Goal: Task Accomplishment & Management: Complete application form

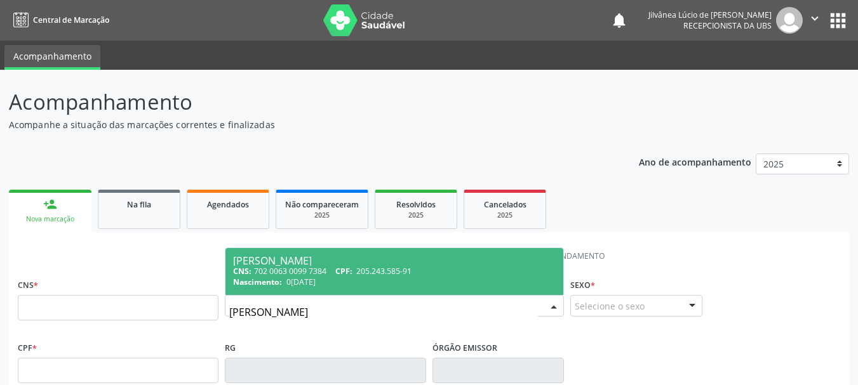
click at [246, 312] on input "[PERSON_NAME]" at bounding box center [383, 312] width 309 height 25
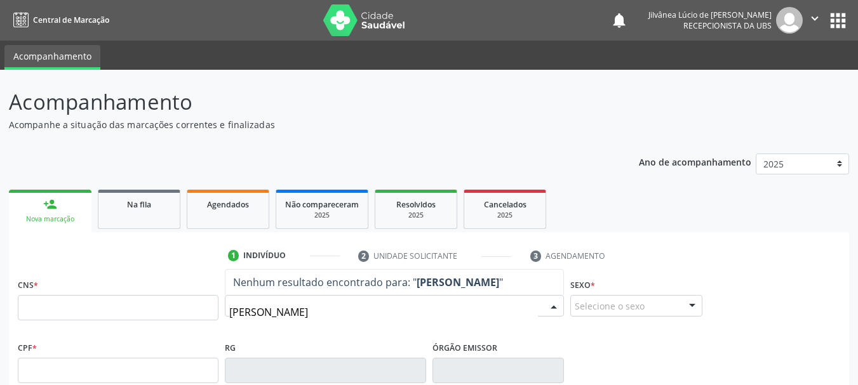
click at [304, 313] on input "[PERSON_NAME]" at bounding box center [383, 312] width 309 height 25
drag, startPoint x: 329, startPoint y: 312, endPoint x: 291, endPoint y: 311, distance: 38.7
click at [291, 311] on input "[PERSON_NAME]" at bounding box center [383, 312] width 309 height 25
click at [247, 312] on input "[PERSON_NAME]" at bounding box center [383, 312] width 309 height 25
click at [296, 310] on input "[PERSON_NAME]" at bounding box center [383, 312] width 309 height 25
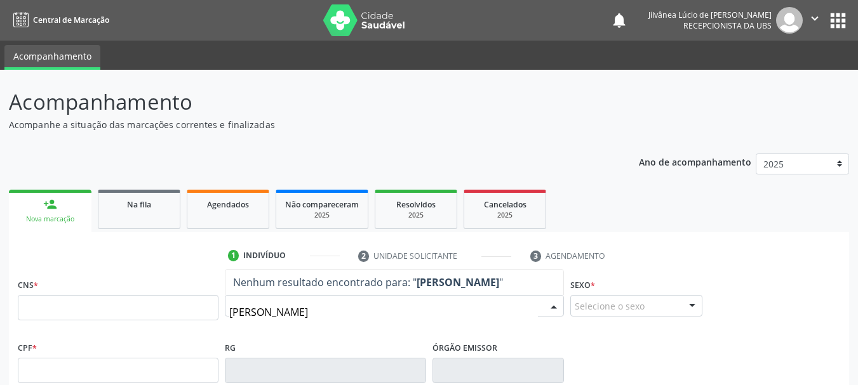
type input "[PERSON_NAME]"
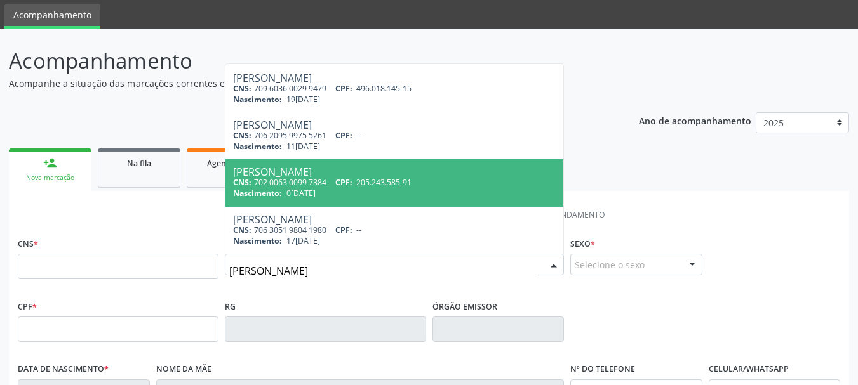
scroll to position [63, 0]
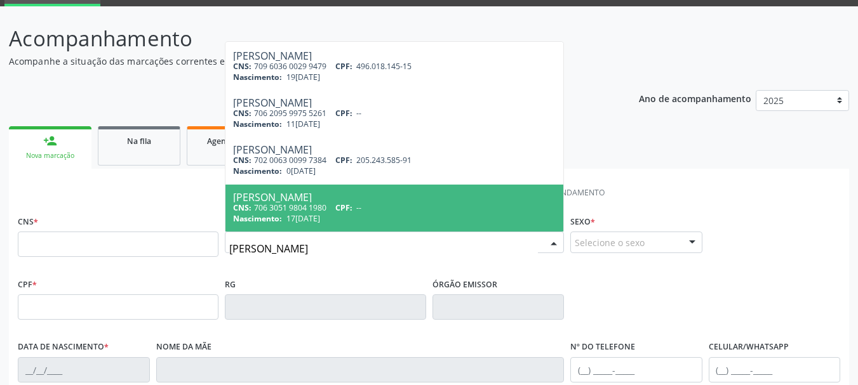
drag, startPoint x: 315, startPoint y: 254, endPoint x: 84, endPoint y: 269, distance: 231.6
click at [84, 269] on div "CNS * Nome * [PERSON_NAME] CNS: 700 5017 6727 3851 CPF: -- Nascimento: 09[DATE]…" at bounding box center [429, 243] width 829 height 63
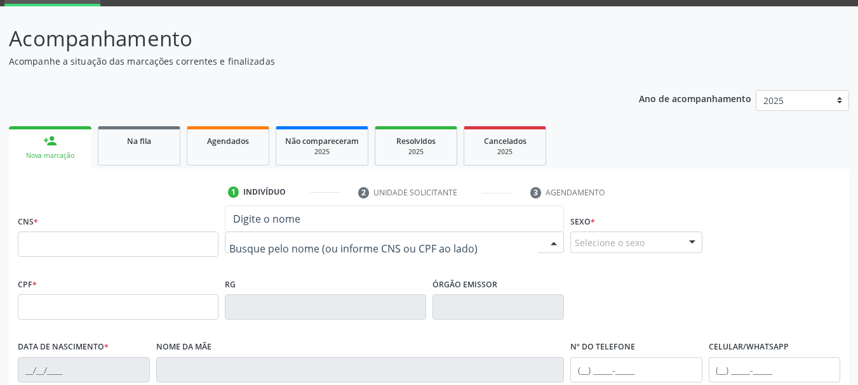
scroll to position [0, 0]
click at [58, 247] on input "text" at bounding box center [118, 244] width 201 height 25
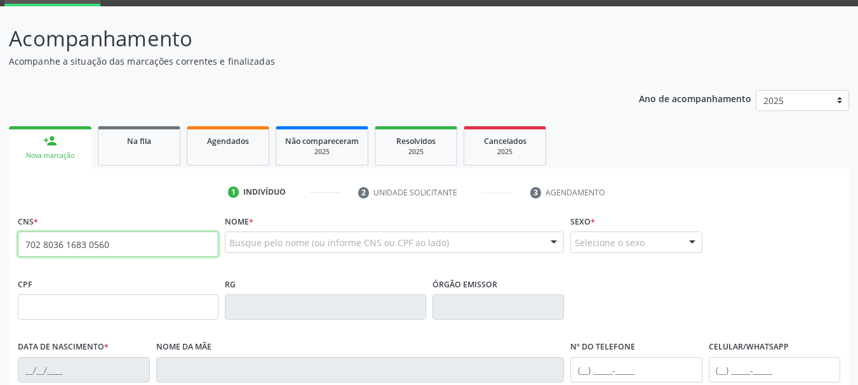
type input "702 8036 1683 0560"
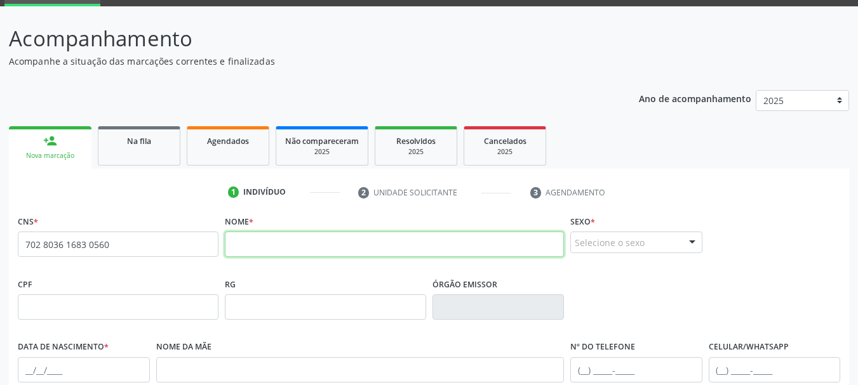
click at [356, 242] on input "text" at bounding box center [394, 244] width 339 height 25
type input "j"
type input "[PERSON_NAME]"
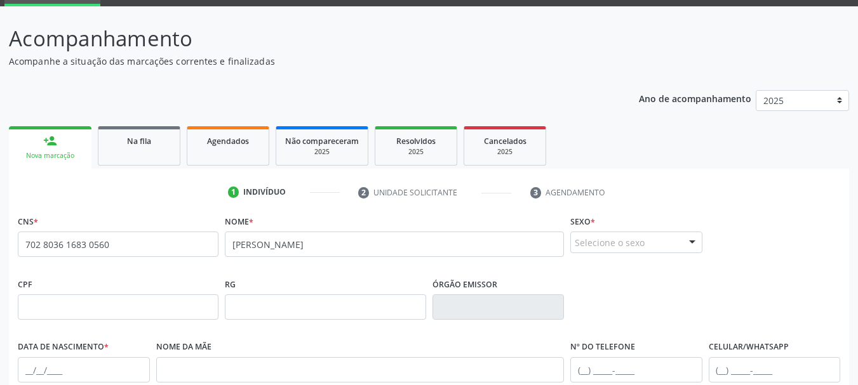
click at [585, 243] on div "Selecione o sexo" at bounding box center [636, 243] width 132 height 22
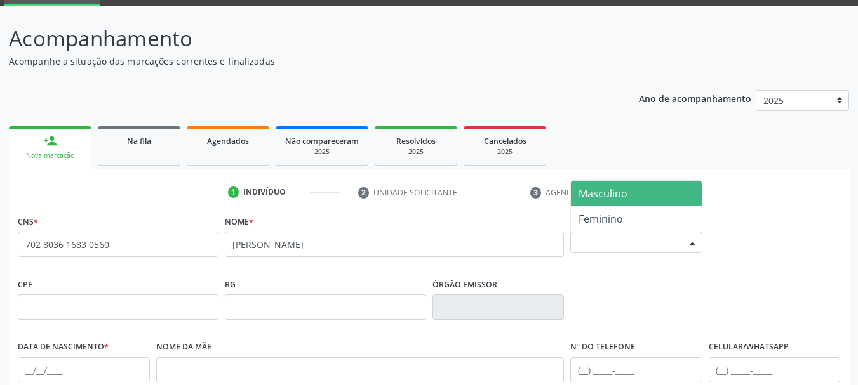
click at [608, 197] on span "Masculino" at bounding box center [602, 194] width 49 height 14
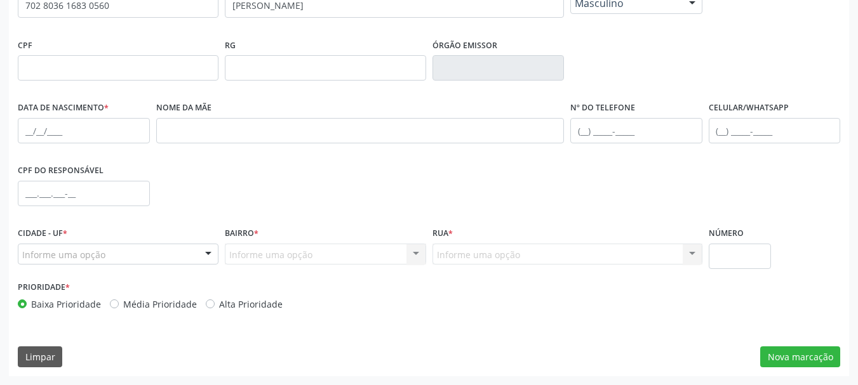
scroll to position [239, 0]
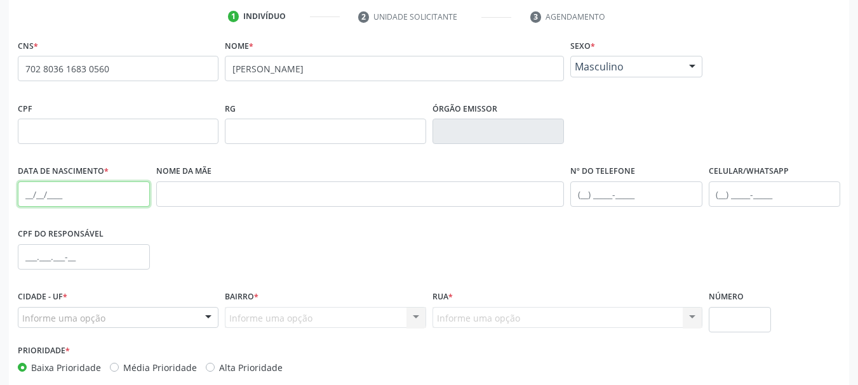
click at [30, 197] on input "text" at bounding box center [84, 194] width 132 height 25
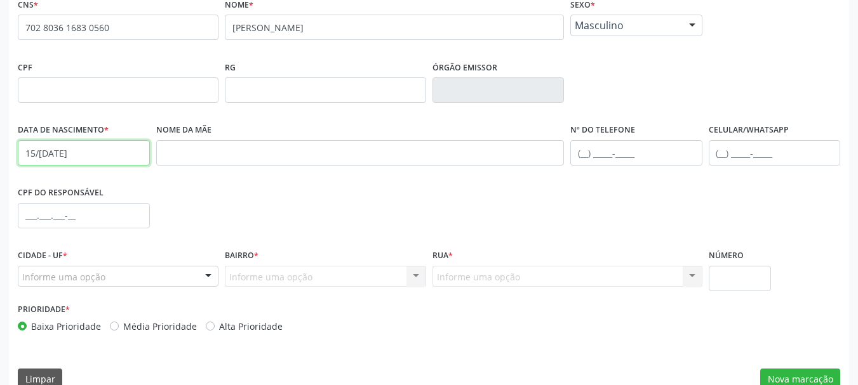
scroll to position [303, 0]
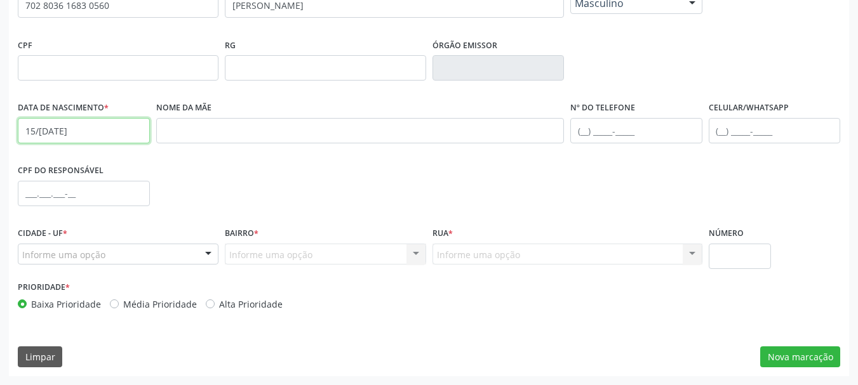
type input "15/[DATE]"
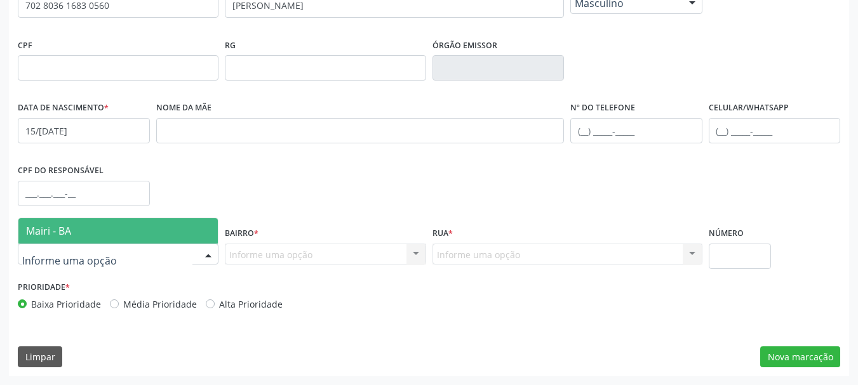
click at [160, 254] on div at bounding box center [118, 255] width 201 height 22
click at [86, 237] on span "Mairi - BA" at bounding box center [117, 230] width 199 height 25
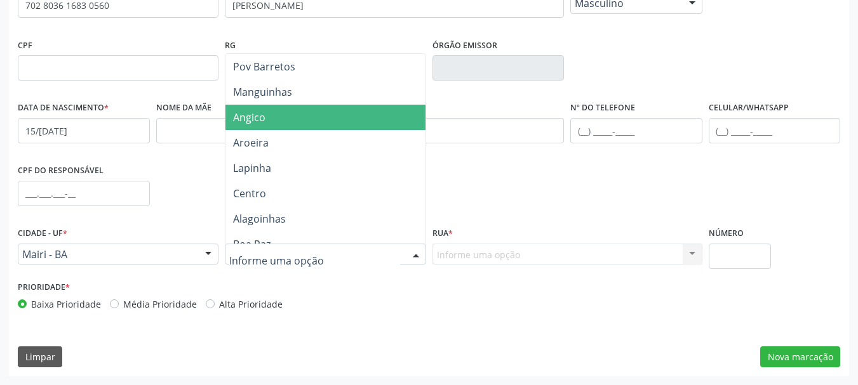
click at [288, 126] on span "Angico" at bounding box center [324, 117] width 199 height 25
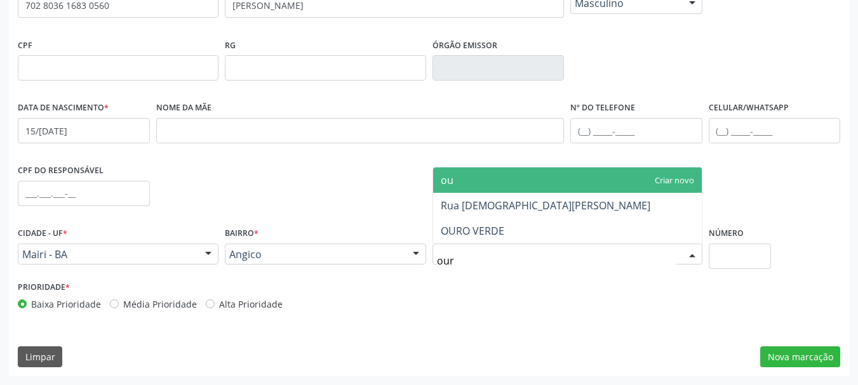
type input "ouro"
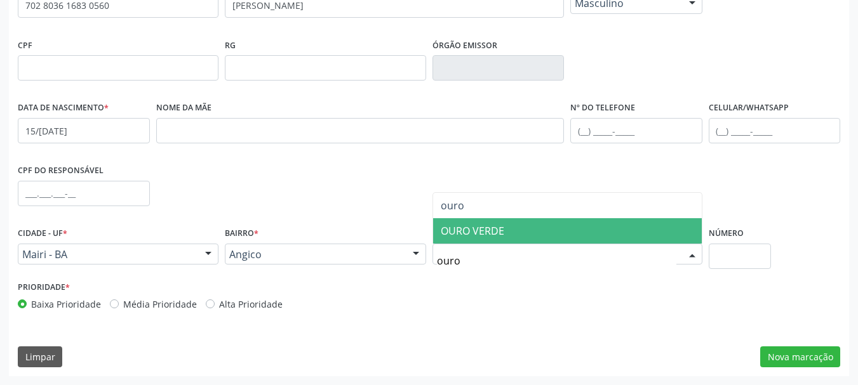
click at [492, 225] on span "OURO VERDE" at bounding box center [472, 231] width 63 height 14
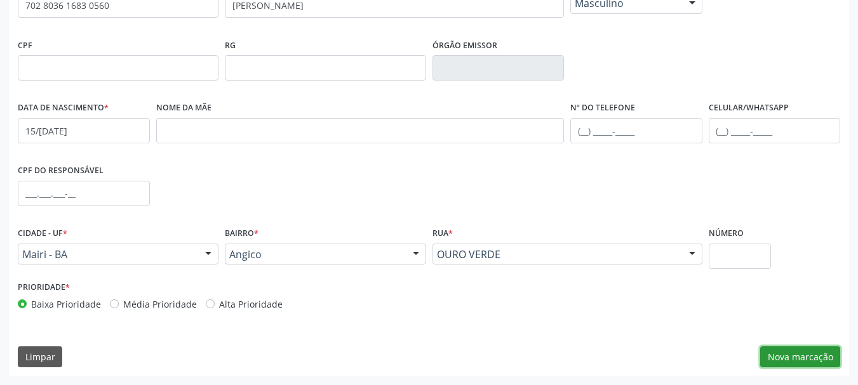
click at [802, 358] on button "Nova marcação" at bounding box center [800, 358] width 80 height 22
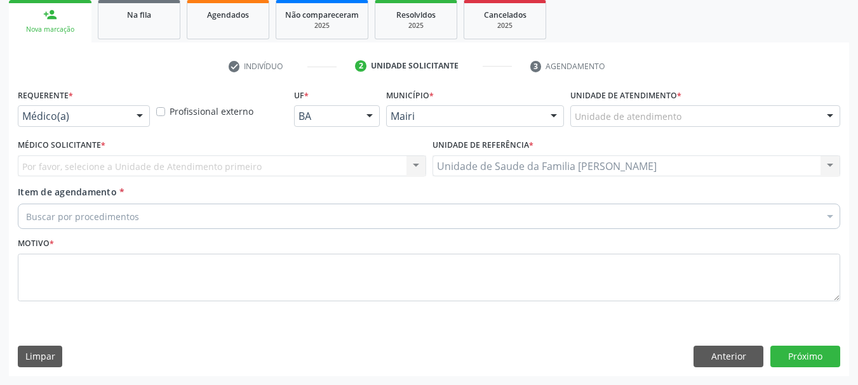
scroll to position [190, 0]
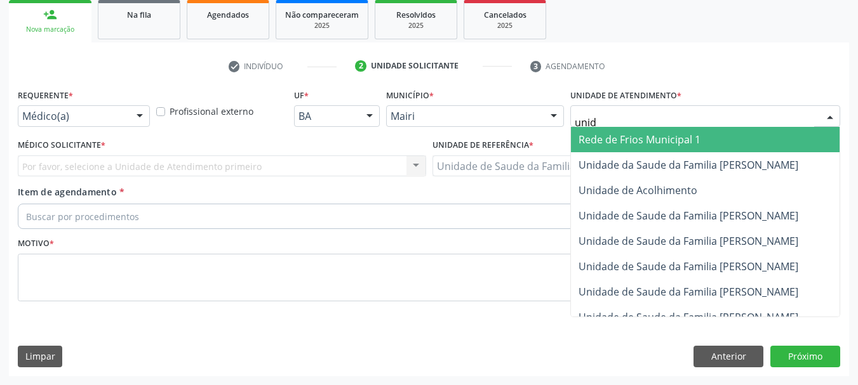
type input "unida"
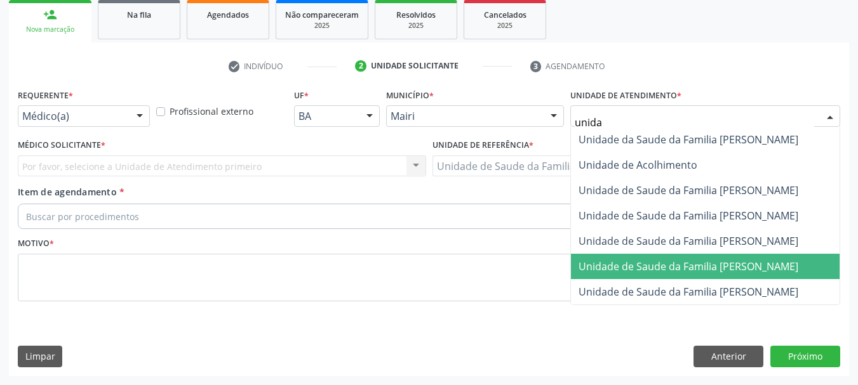
click at [712, 270] on span "Unidade de Saude da Familia [PERSON_NAME]" at bounding box center [688, 267] width 220 height 14
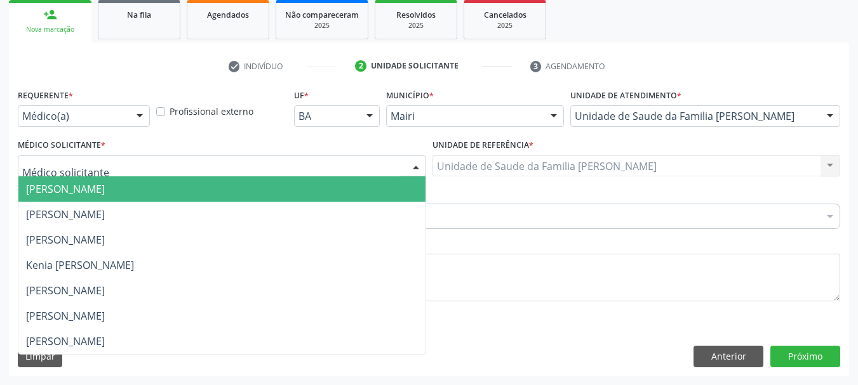
click at [120, 167] on div at bounding box center [222, 167] width 408 height 22
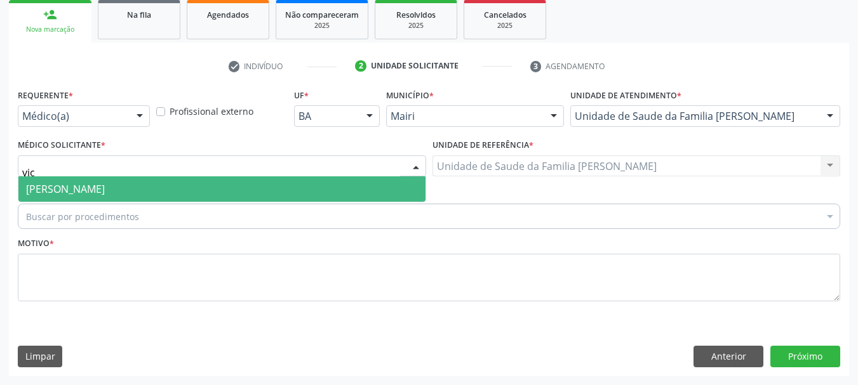
type input "vict"
click at [105, 190] on span "[PERSON_NAME]" at bounding box center [65, 189] width 79 height 14
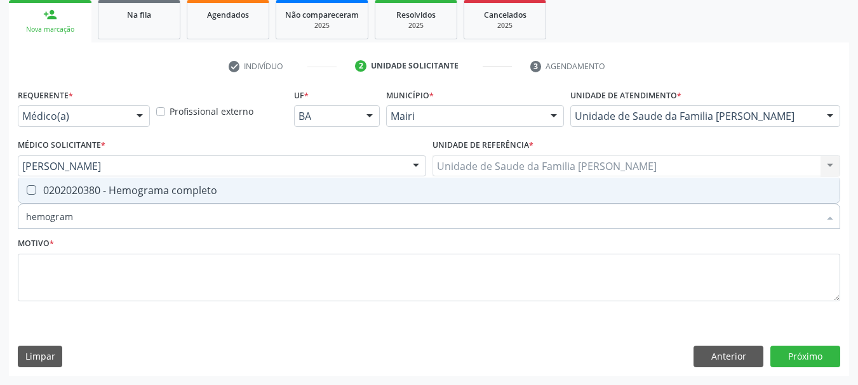
type input "hemograma"
click at [95, 199] on span "0202020380 - Hemograma completo" at bounding box center [428, 190] width 821 height 25
checkbox completo "true"
drag, startPoint x: 87, startPoint y: 212, endPoint x: 0, endPoint y: 210, distance: 87.0
click at [0, 210] on div "Acompanhamento Acompanhe a situação das marcações correntes e finalizadas Relat…" at bounding box center [429, 132] width 858 height 505
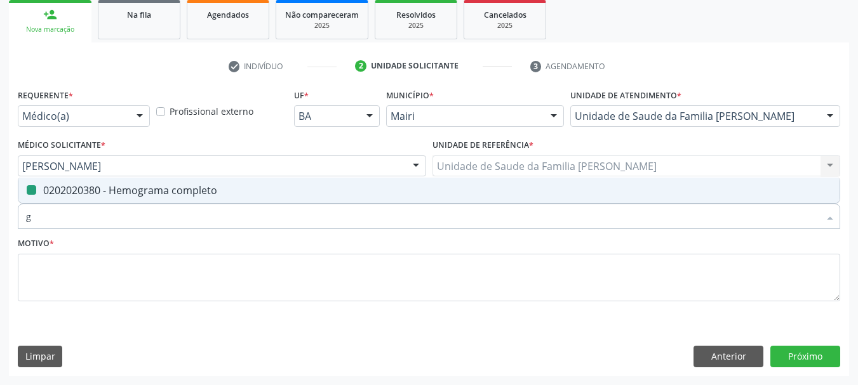
type input "gl"
checkbox completo "false"
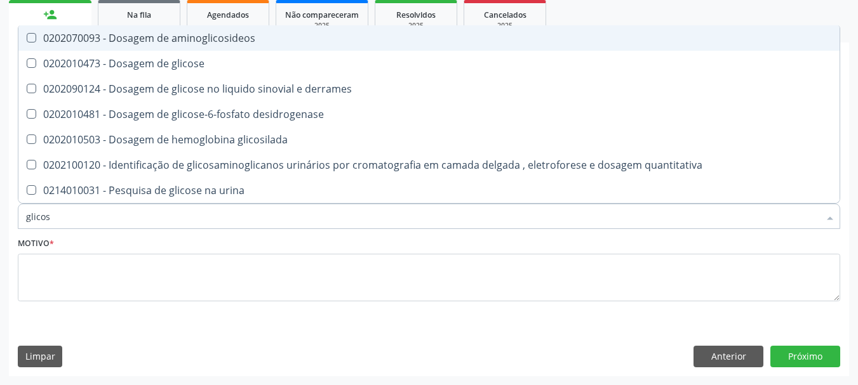
type input "glicose"
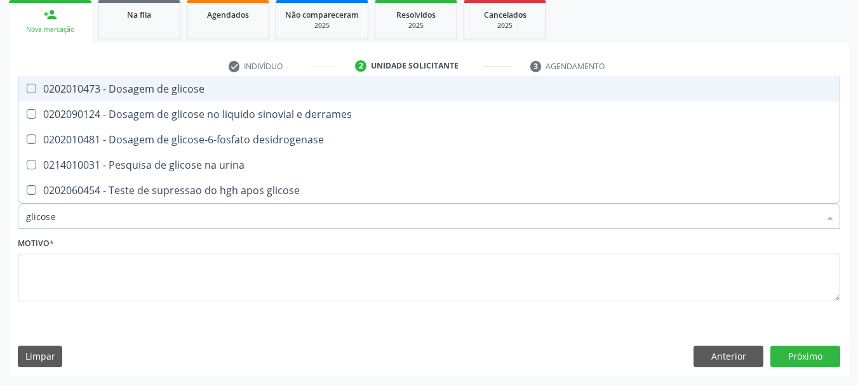
click at [114, 81] on span "0202010473 - Dosagem de glicose" at bounding box center [428, 88] width 821 height 25
checkbox glicose "true"
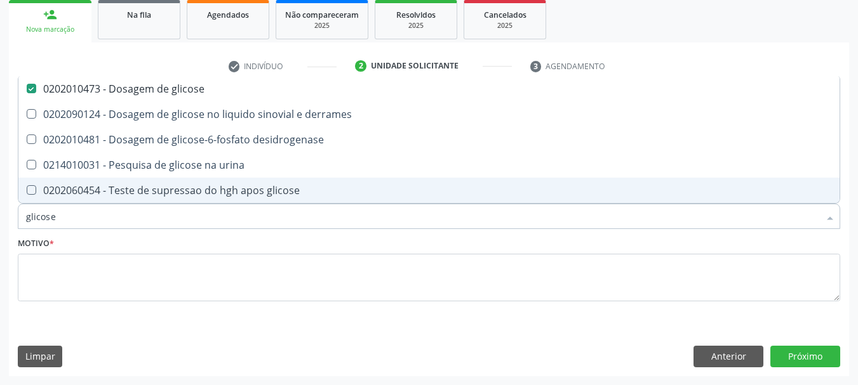
drag, startPoint x: 53, startPoint y: 219, endPoint x: 0, endPoint y: 229, distance: 53.5
click at [0, 229] on div "Acompanhamento Acompanhe a situação das marcações correntes e finalizadas Relat…" at bounding box center [429, 132] width 858 height 505
type input "de"
checkbox glicose "false"
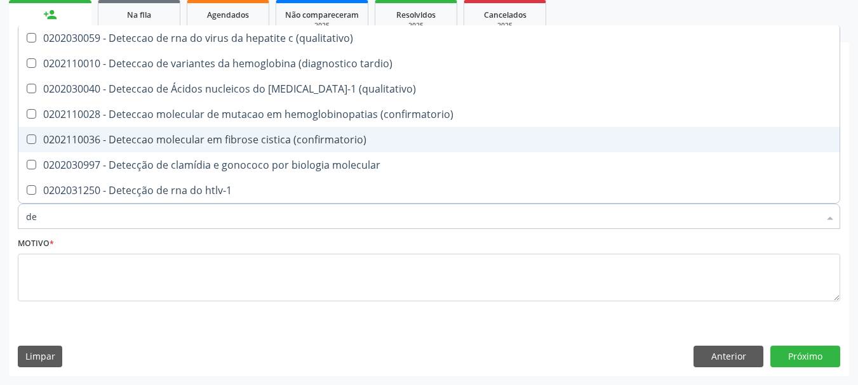
type input "d"
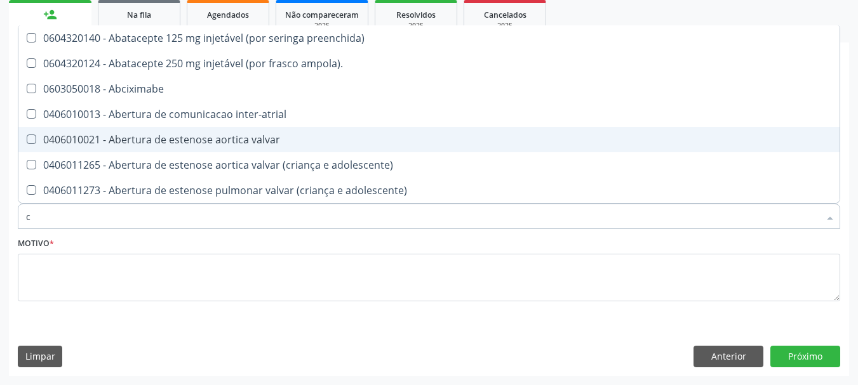
type input "co"
checkbox comprimido\) "true"
checkbox osseo "true"
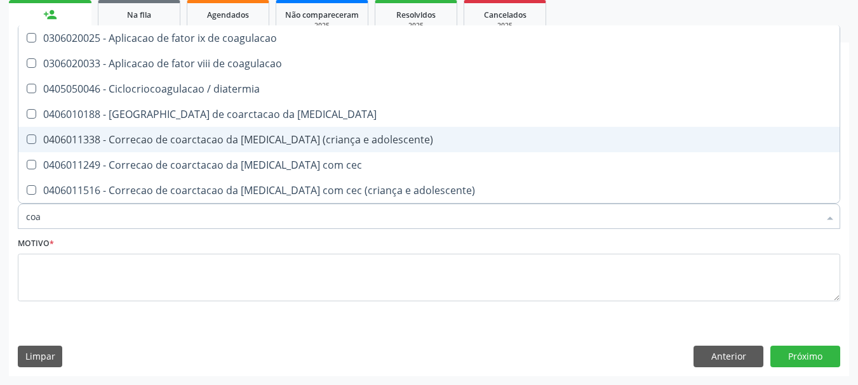
type input "coag"
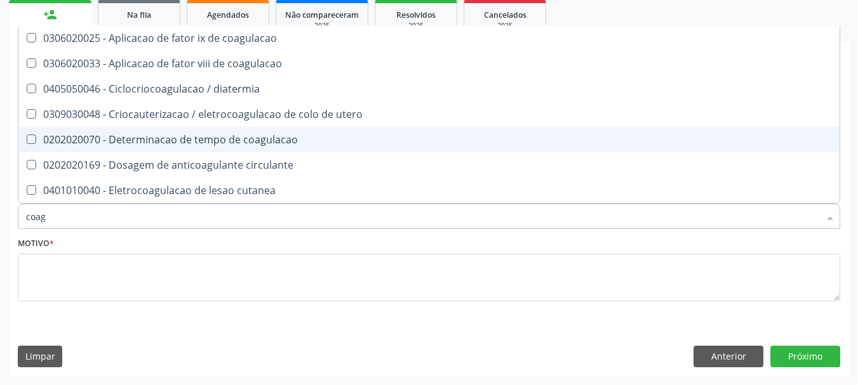
click at [188, 138] on div "0202020070 - Determinacao de tempo de coagulacao" at bounding box center [429, 140] width 806 height 10
checkbox coagulacao "true"
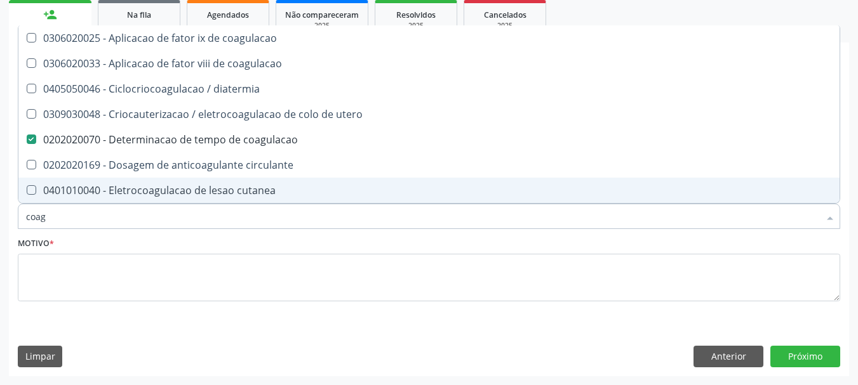
drag, startPoint x: 63, startPoint y: 217, endPoint x: 0, endPoint y: 222, distance: 63.0
click at [0, 222] on div "Acompanhamento Acompanhe a situação das marcações correntes e finalizadas Relat…" at bounding box center [429, 132] width 858 height 505
type input "pro"
checkbox coagulacao "false"
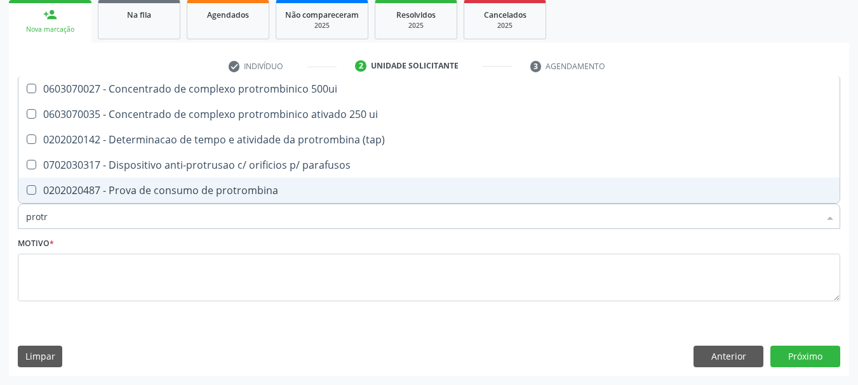
type input "protro"
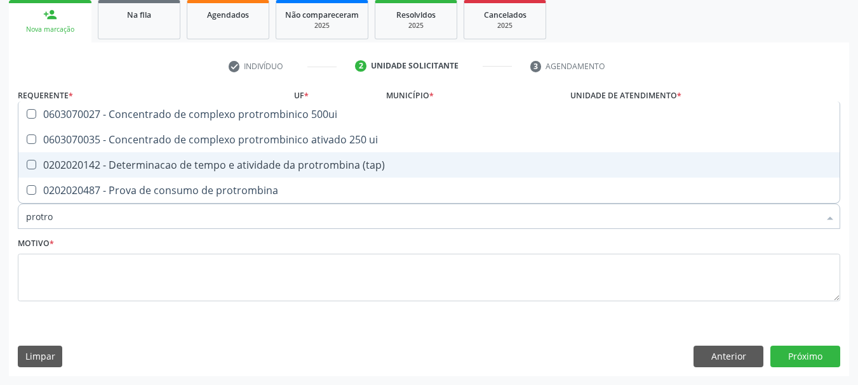
click at [265, 170] on div "0202020142 - Determinacao de tempo e atividade da protrombina (tap)" at bounding box center [429, 165] width 806 height 10
checkbox \(tap\) "true"
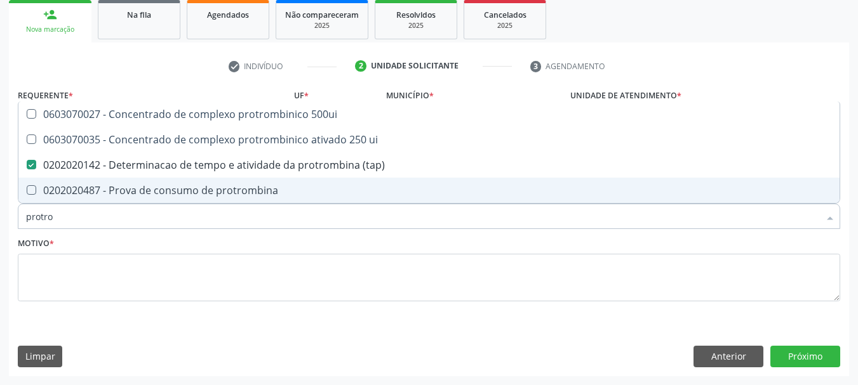
drag, startPoint x: 58, startPoint y: 222, endPoint x: 0, endPoint y: 227, distance: 58.6
click at [0, 227] on div "Acompanhamento Acompanhe a situação das marcações correntes e finalizadas Relat…" at bounding box center [429, 132] width 858 height 505
checkbox \(tap\) "false"
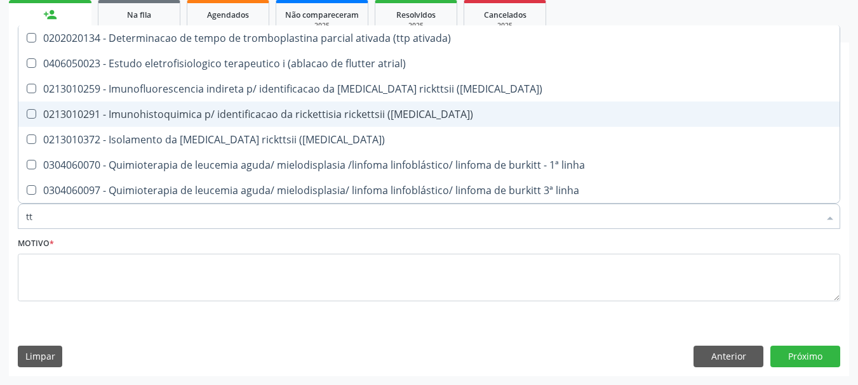
type input "ttp"
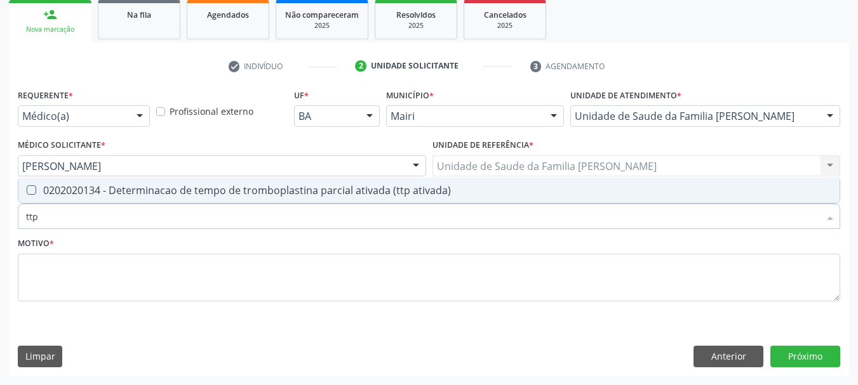
click at [69, 200] on span "0202020134 - Determinacao de tempo de tromboplastina parcial ativada (ttp ativa…" at bounding box center [428, 190] width 821 height 25
checkbox ativada\) "true"
drag, startPoint x: 55, startPoint y: 221, endPoint x: 0, endPoint y: 224, distance: 54.7
click at [0, 224] on div "Acompanhamento Acompanhe a situação das marcações correntes e finalizadas Relat…" at bounding box center [429, 132] width 858 height 505
type input "ur"
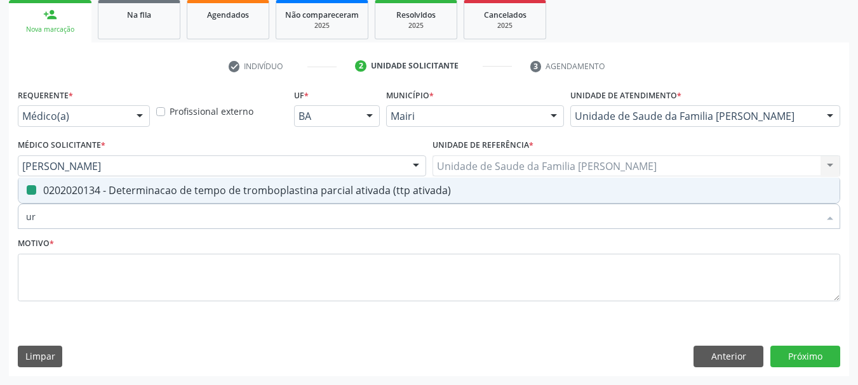
checkbox ativada\) "false"
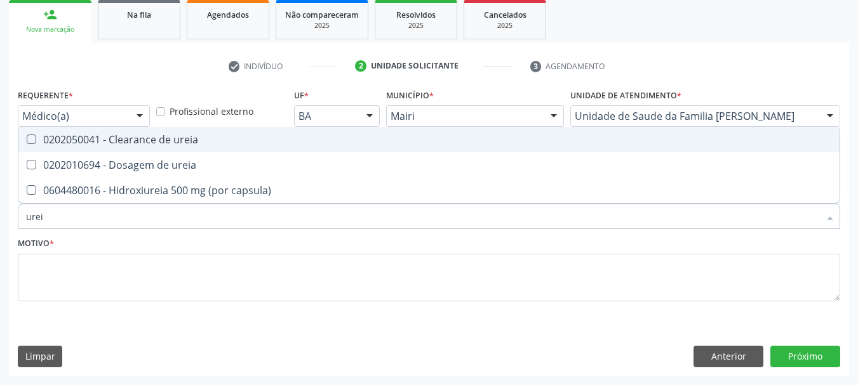
type input "ureia"
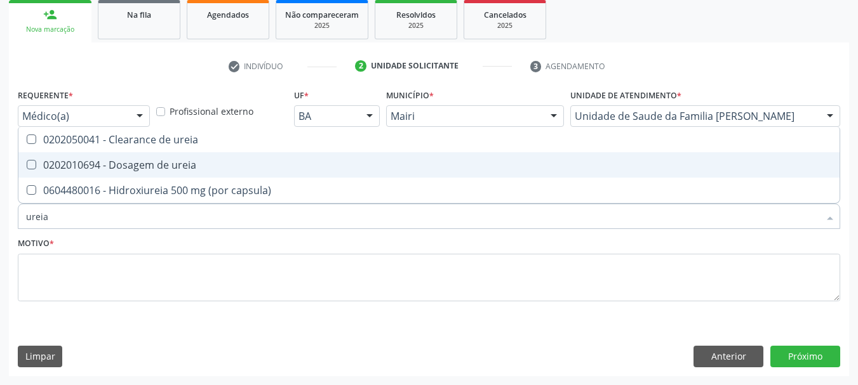
click at [56, 160] on div "0202010694 - Dosagem de ureia" at bounding box center [429, 165] width 806 height 10
checkbox ureia "true"
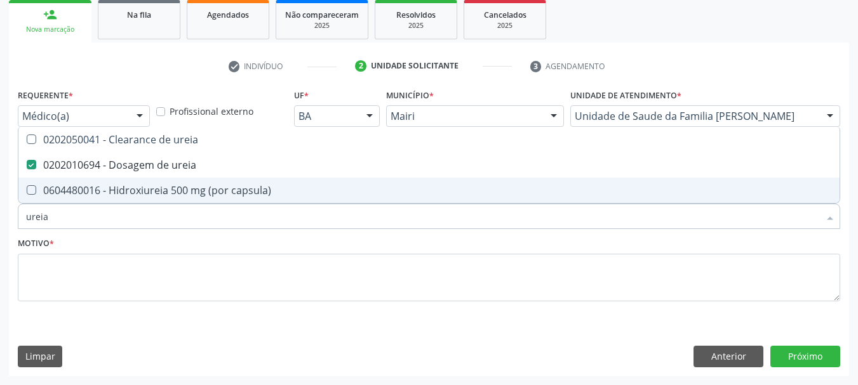
drag, startPoint x: 55, startPoint y: 214, endPoint x: 0, endPoint y: 229, distance: 57.1
click at [0, 229] on div "Acompanhamento Acompanhe a situação das marcações correntes e finalizadas Relat…" at bounding box center [429, 132] width 858 height 505
type input "c"
checkbox ureia "false"
type input "creatinin"
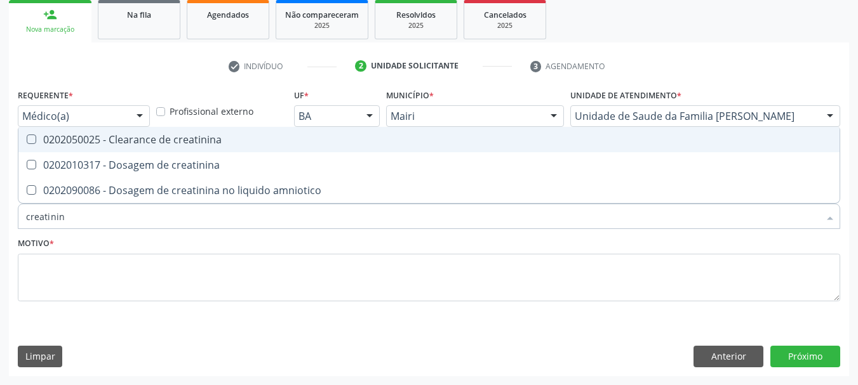
click at [75, 149] on span "0202050025 - Clearance de creatinina" at bounding box center [428, 139] width 821 height 25
click at [76, 145] on div "0202050025 - Clearance de creatinina" at bounding box center [429, 140] width 806 height 10
checkbox creatinina "false"
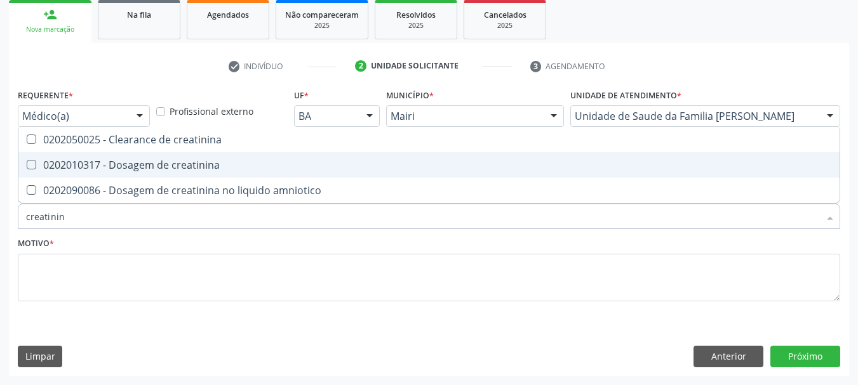
click at [89, 165] on div "0202010317 - Dosagem de creatinina" at bounding box center [429, 165] width 806 height 10
checkbox creatinina "true"
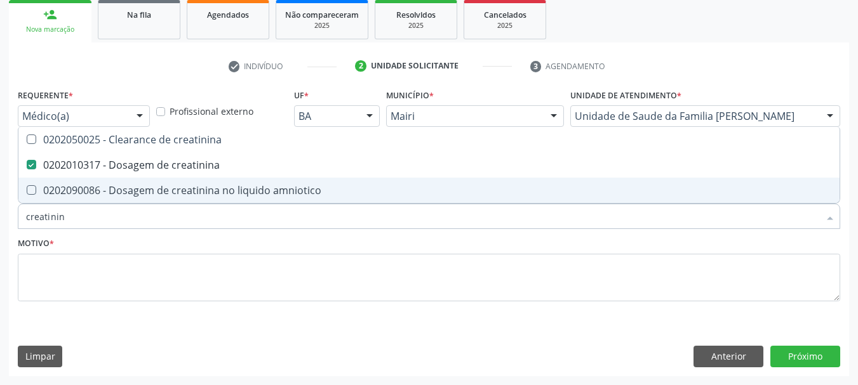
drag, startPoint x: 84, startPoint y: 208, endPoint x: 0, endPoint y: 218, distance: 84.3
click at [0, 218] on div "Acompanhamento Acompanhe a situação das marcações correntes e finalizadas Relat…" at bounding box center [429, 132] width 858 height 505
checkbox creatinina "false"
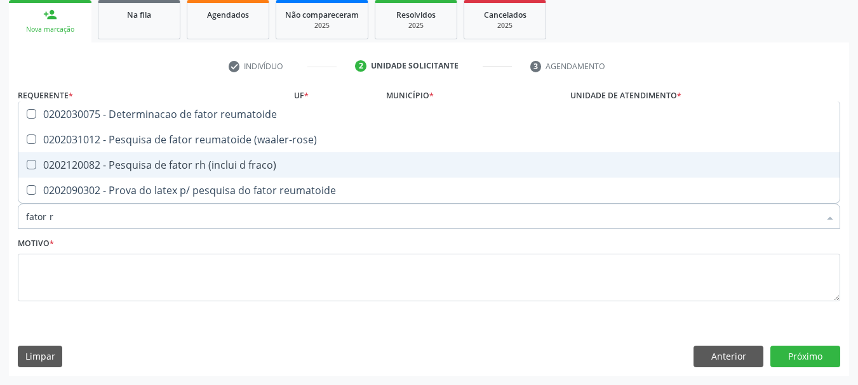
type input "fator rh"
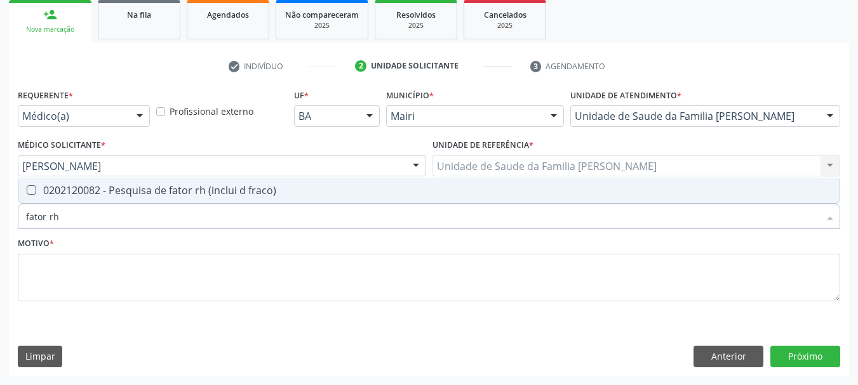
click at [122, 196] on div "0202120082 - Pesquisa de fator rh (inclui d fraco)" at bounding box center [429, 190] width 806 height 10
checkbox fraco\) "true"
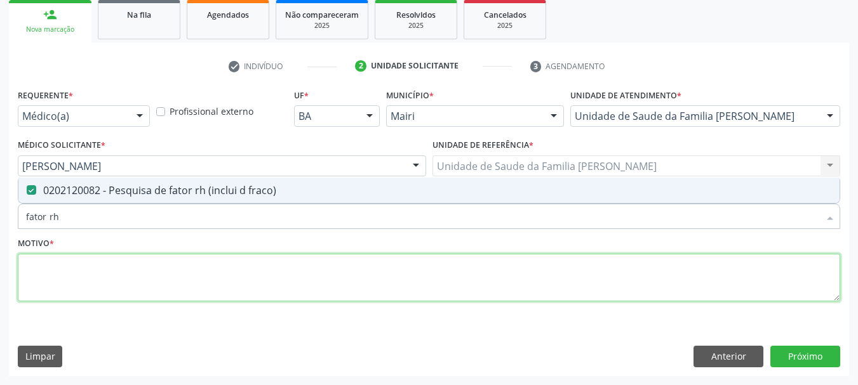
click at [86, 276] on textarea at bounding box center [429, 278] width 822 height 48
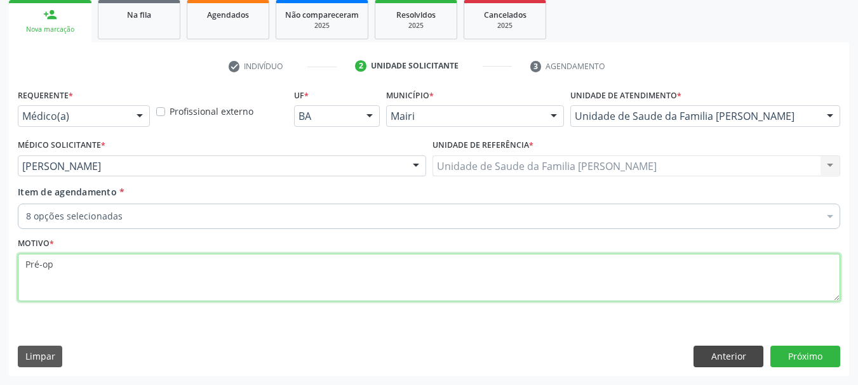
type textarea "Pré-op"
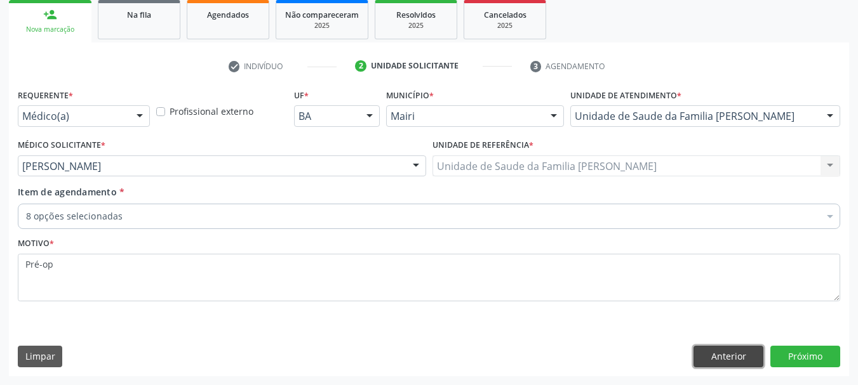
click at [724, 352] on button "Anterior" at bounding box center [728, 357] width 70 height 22
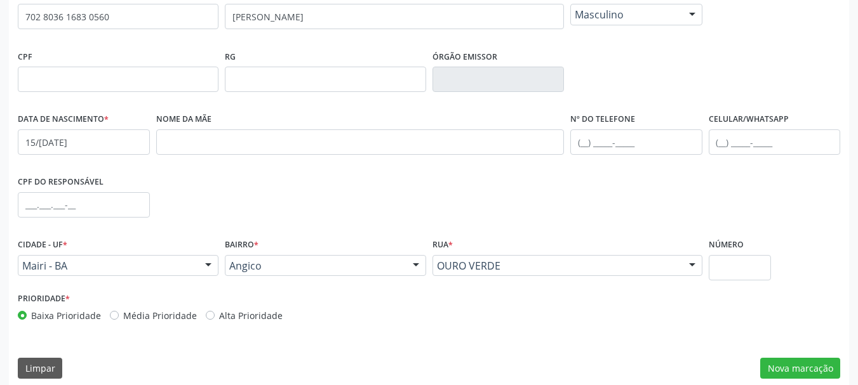
scroll to position [303, 0]
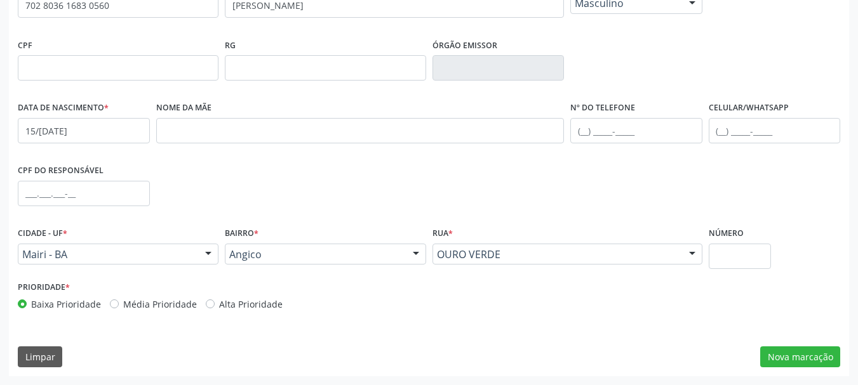
click at [219, 304] on label "Alta Prioridade" at bounding box center [250, 304] width 63 height 13
click at [210, 304] on input "Alta Prioridade" at bounding box center [210, 303] width 9 height 11
radio input "true"
click at [795, 350] on button "Nova marcação" at bounding box center [800, 358] width 80 height 22
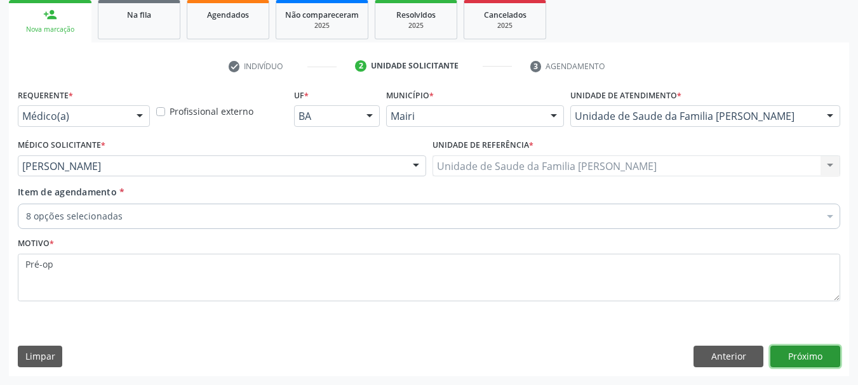
click at [801, 356] on button "Próximo" at bounding box center [805, 357] width 70 height 22
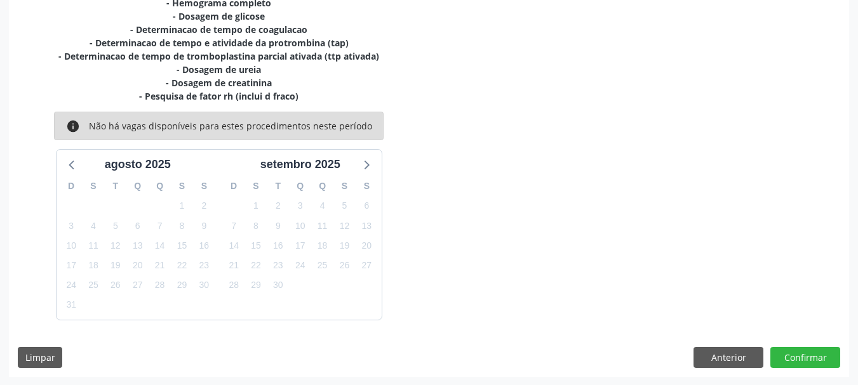
scroll to position [298, 0]
click at [803, 347] on button "Confirmar" at bounding box center [805, 358] width 70 height 22
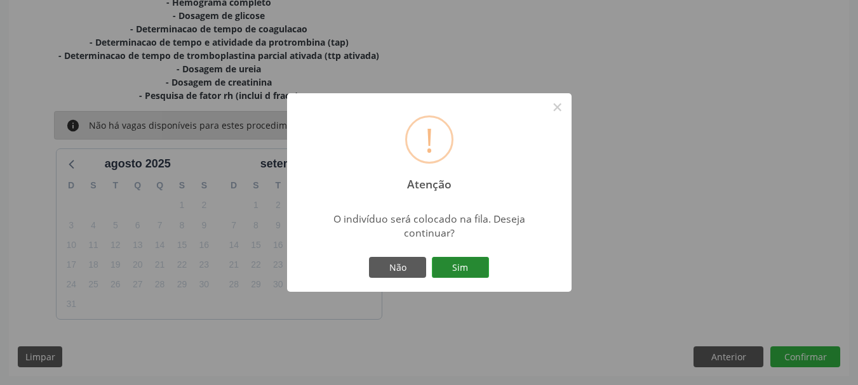
click at [475, 260] on button "Sim" at bounding box center [460, 268] width 57 height 22
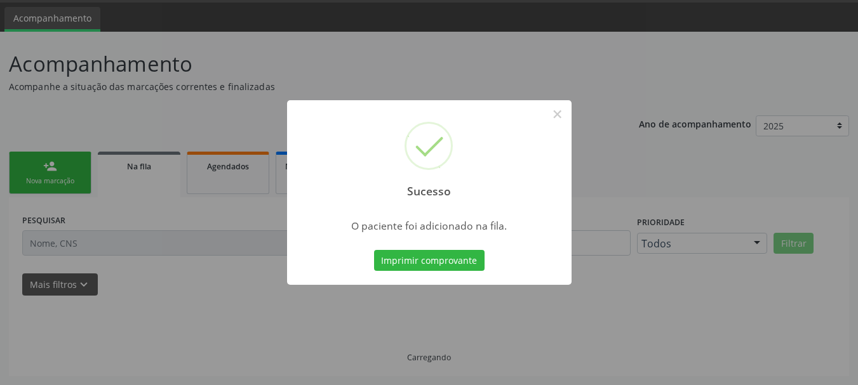
scroll to position [38, 0]
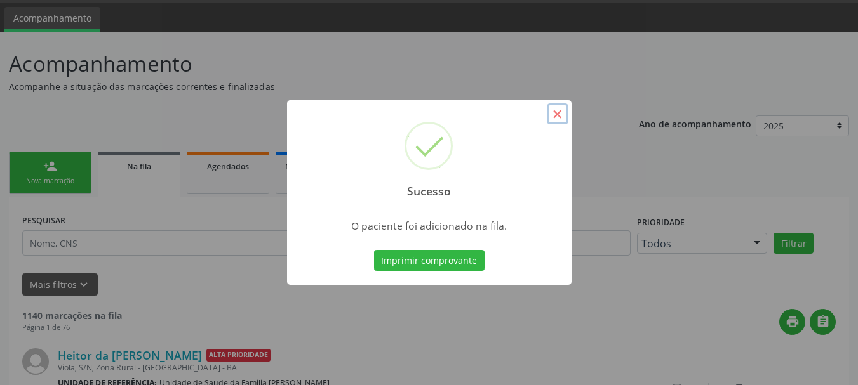
click at [561, 117] on button "×" at bounding box center [558, 114] width 22 height 22
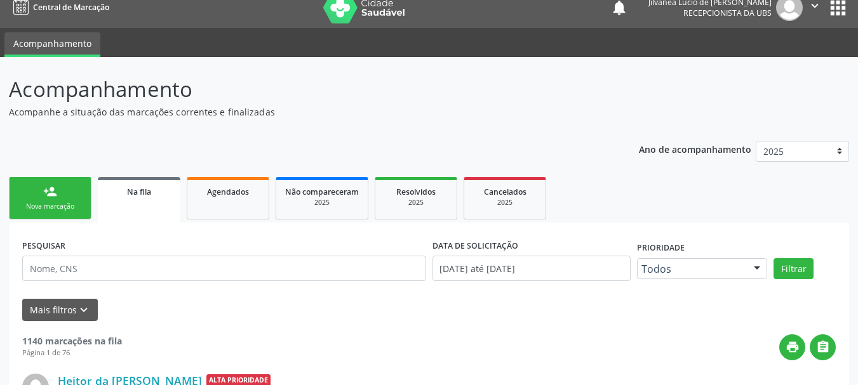
scroll to position [0, 0]
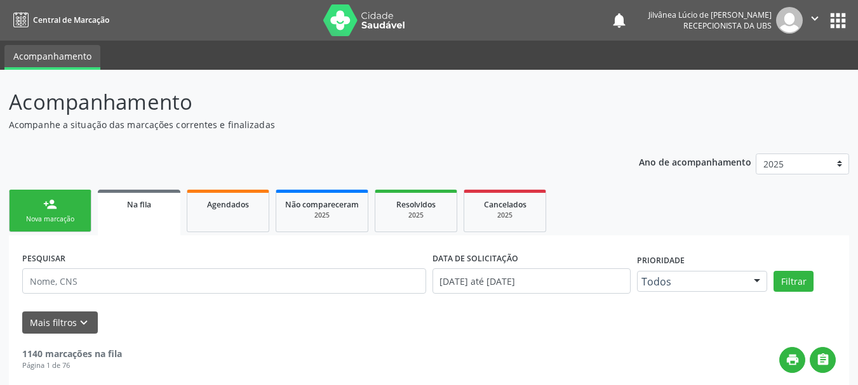
click at [46, 224] on div "Nova marcação" at bounding box center [49, 220] width 63 height 10
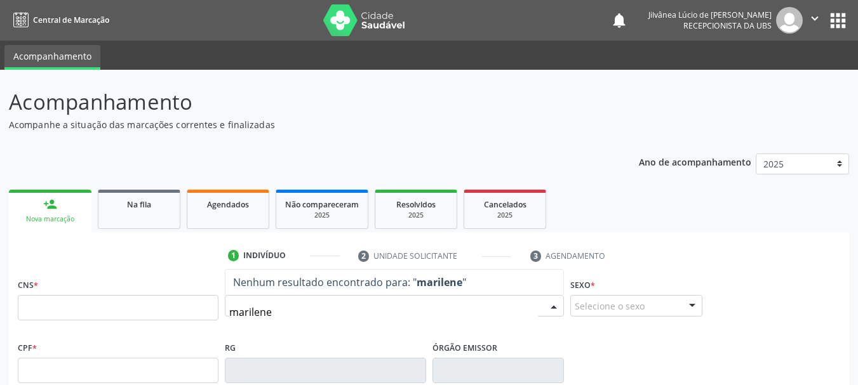
type input "[PERSON_NAME] e"
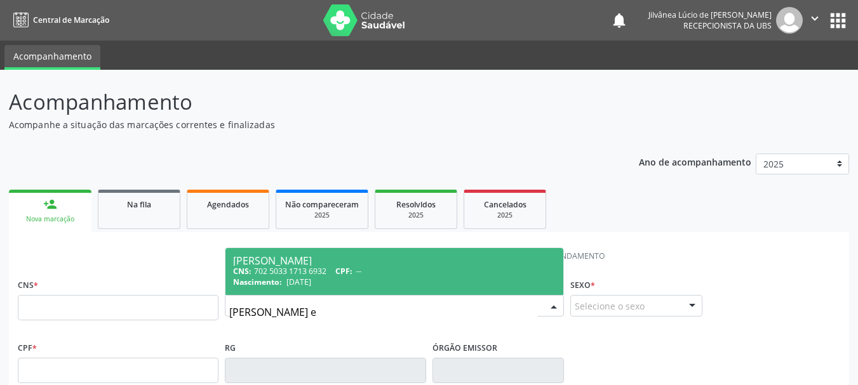
click at [368, 277] on div "Nascimento: [DATE]" at bounding box center [394, 282] width 323 height 11
type input "702 5033 1713 6932"
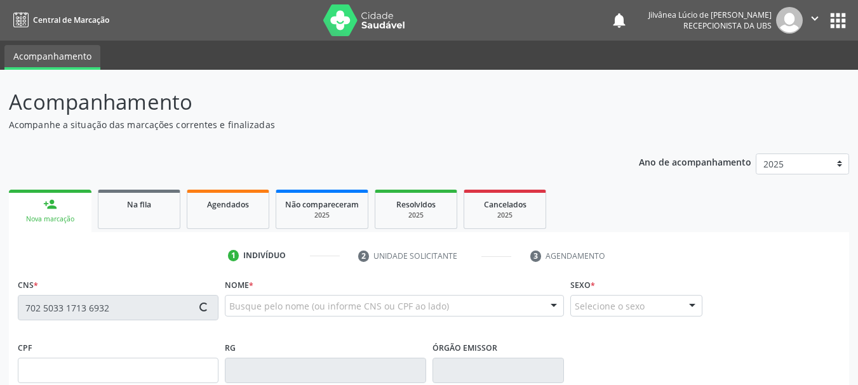
type input "[DATE]"
type input "[PHONE_NUMBER]"
type input "11"
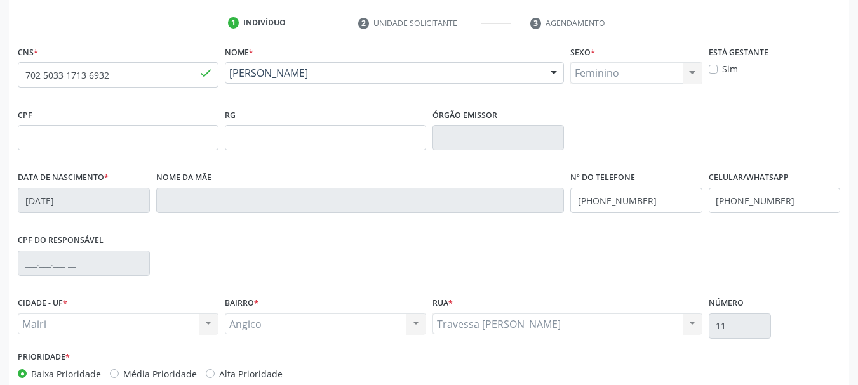
scroll to position [303, 0]
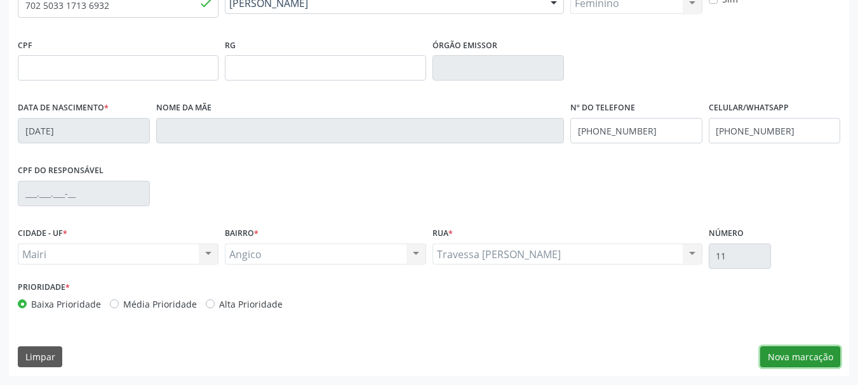
click at [785, 352] on button "Nova marcação" at bounding box center [800, 358] width 80 height 22
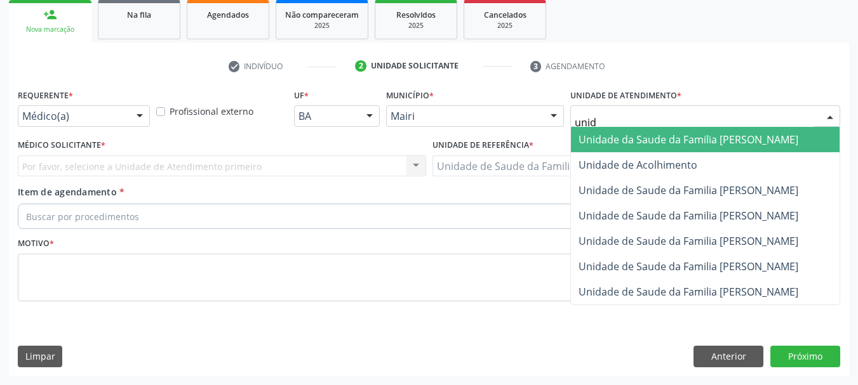
type input "unida"
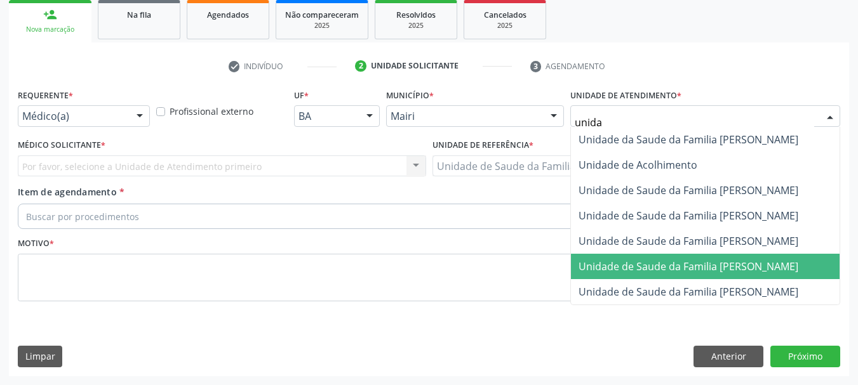
click at [655, 267] on span "Unidade de Saude da Familia [PERSON_NAME]" at bounding box center [688, 267] width 220 height 14
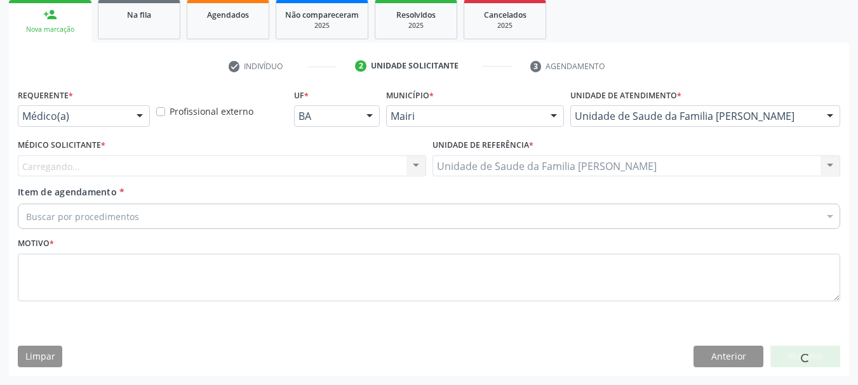
click at [140, 163] on div "Carregando... Nenhum resultado encontrado para: " " Não há nenhuma opção para s…" at bounding box center [222, 167] width 408 height 22
click at [156, 164] on div "Carregando... Nenhum resultado encontrado para: " " Não há nenhuma opção para s…" at bounding box center [222, 167] width 408 height 22
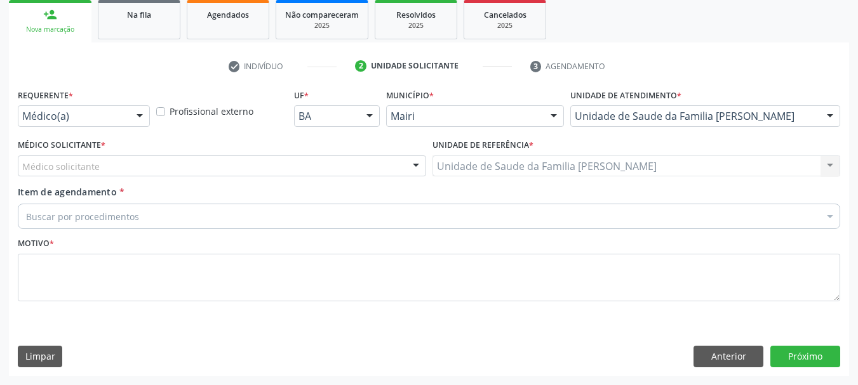
click at [175, 168] on div "Médico solicitante" at bounding box center [222, 167] width 408 height 22
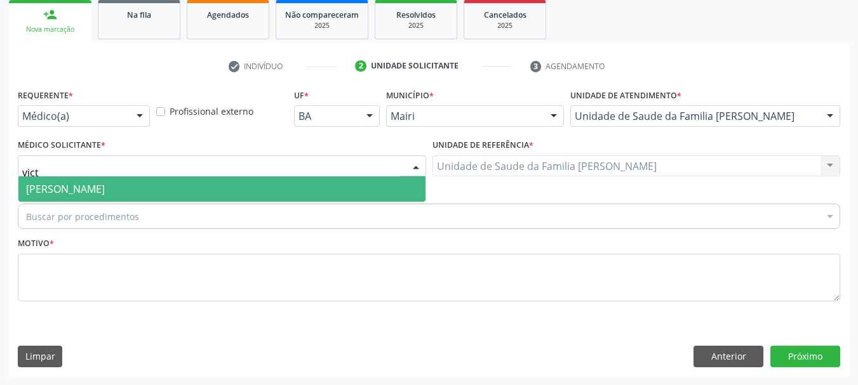
type input "victo"
click at [190, 194] on span "[PERSON_NAME]" at bounding box center [221, 188] width 407 height 25
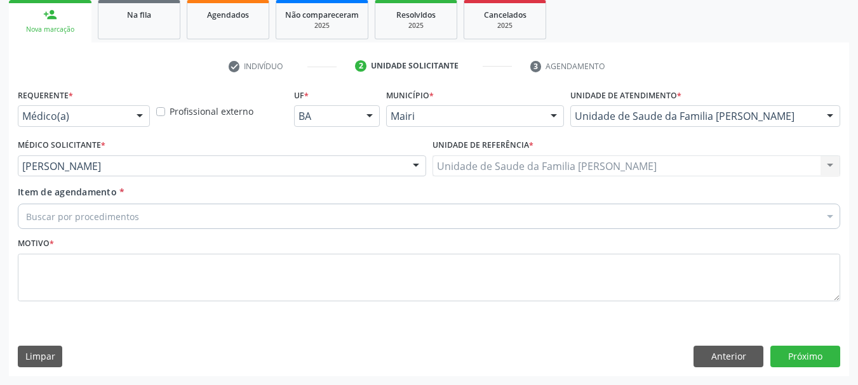
click at [194, 223] on div "Buscar por procedimentos" at bounding box center [429, 216] width 822 height 25
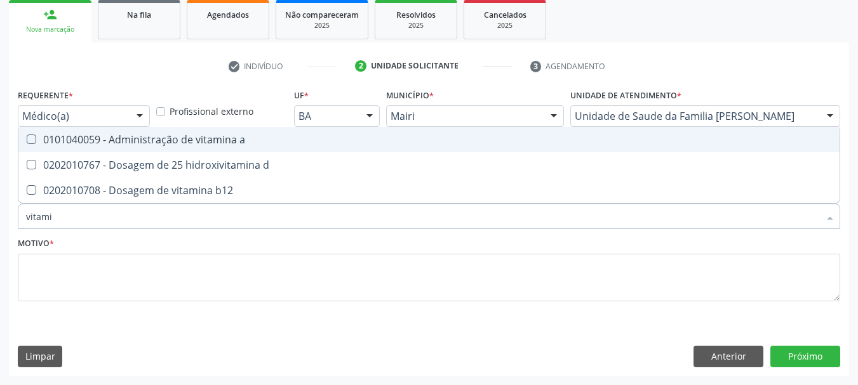
type input "vitamin"
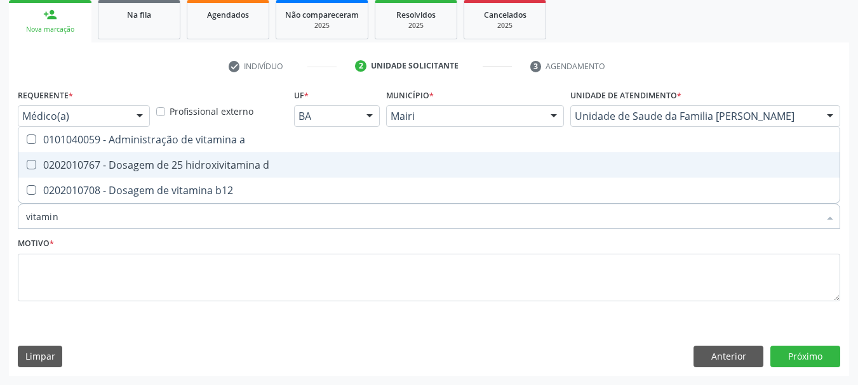
click at [201, 165] on div "0202010767 - Dosagem de 25 hidroxivitamina d" at bounding box center [429, 165] width 806 height 10
checkbox d "true"
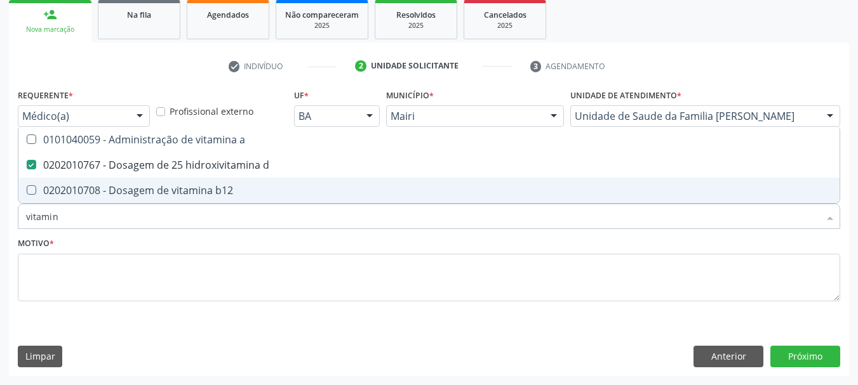
type input "vitamin"
drag, startPoint x: 80, startPoint y: 231, endPoint x: 80, endPoint y: 223, distance: 7.6
click at [79, 231] on div "Item de agendamento * vitamin Desfazer seleção 0101040059 - Administração de vi…" at bounding box center [429, 209] width 829 height 49
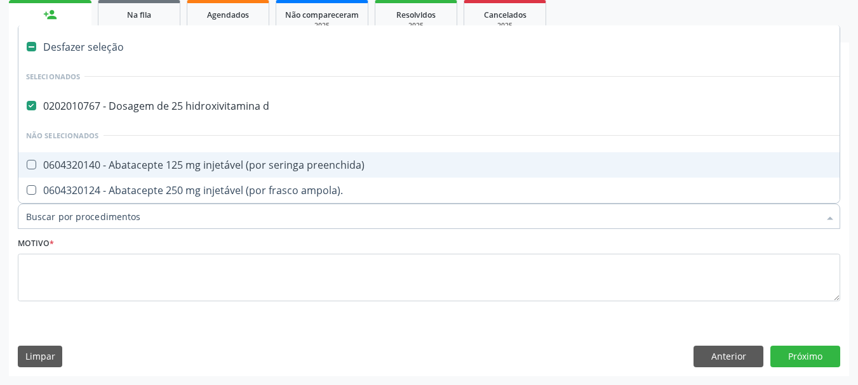
drag, startPoint x: 80, startPoint y: 223, endPoint x: 54, endPoint y: 223, distance: 26.0
click at [54, 223] on div at bounding box center [429, 216] width 822 height 25
type input "f"
checkbox d "false"
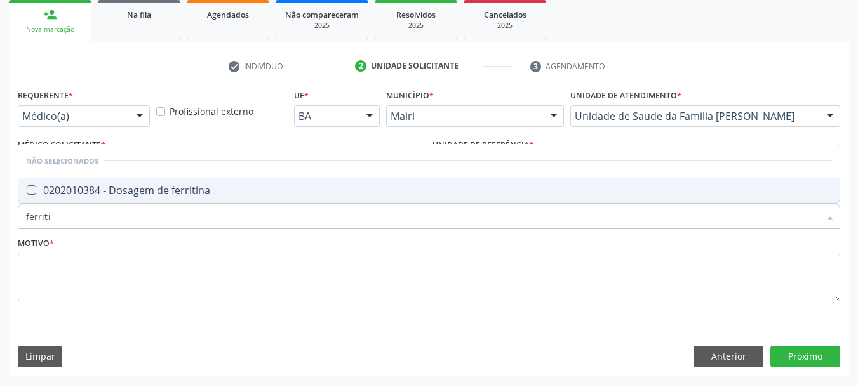
type input "ferritin"
click at [139, 196] on div "0202010384 - Dosagem de ferritina" at bounding box center [429, 190] width 806 height 10
checkbox ferritina "true"
drag, startPoint x: 99, startPoint y: 207, endPoint x: 0, endPoint y: 226, distance: 100.9
click at [0, 226] on div "Acompanhamento Acompanhe a situação das marcações correntes e finalizadas Relat…" at bounding box center [429, 132] width 858 height 505
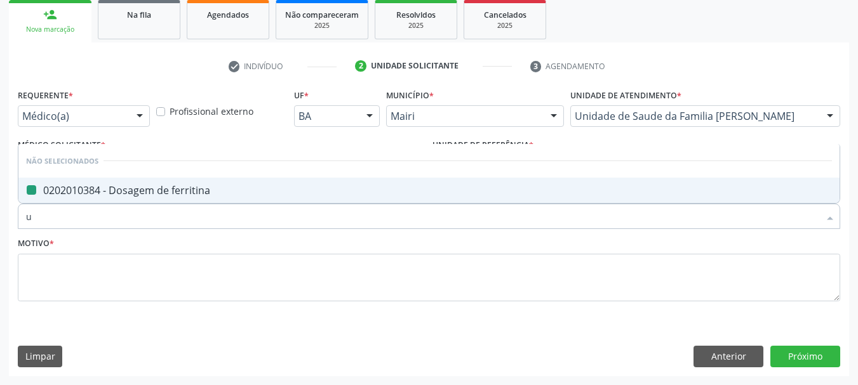
type input "ur"
checkbox ferritina "false"
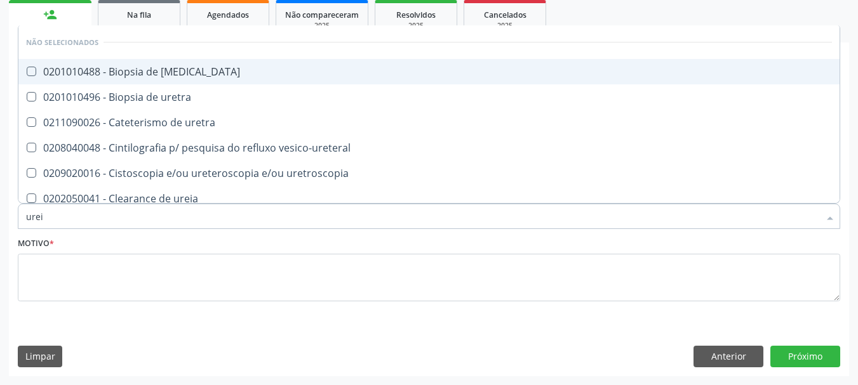
type input "ureia"
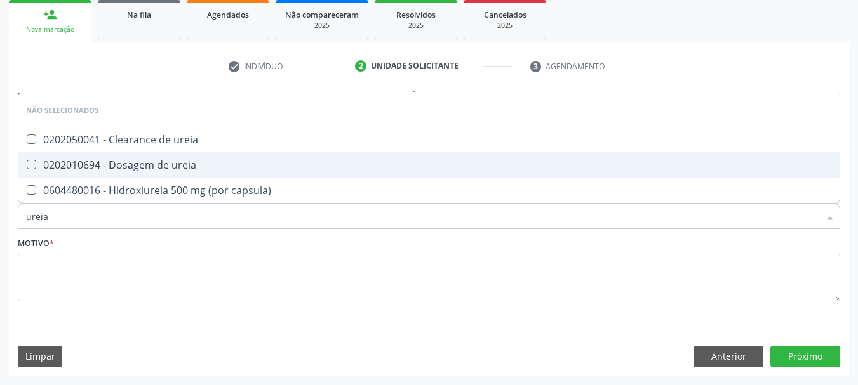
click at [38, 154] on span "0202010694 - Dosagem de ureia" at bounding box center [428, 164] width 821 height 25
checkbox ureia "true"
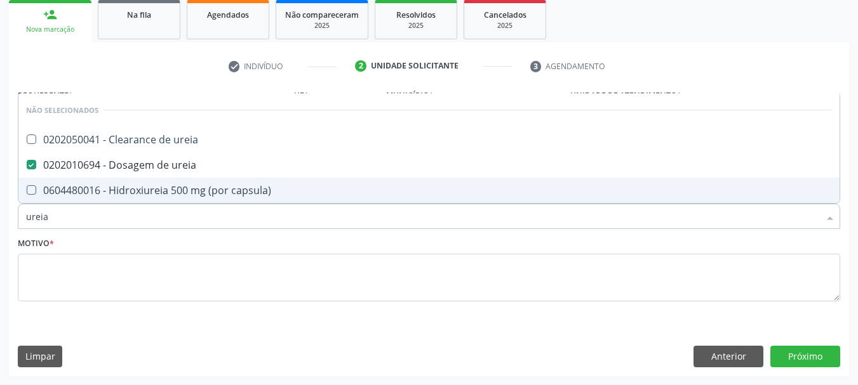
drag, startPoint x: 74, startPoint y: 220, endPoint x: 0, endPoint y: 225, distance: 73.8
click at [0, 225] on div "Acompanhamento Acompanhe a situação das marcações correntes e finalizadas Relat…" at bounding box center [429, 132] width 858 height 505
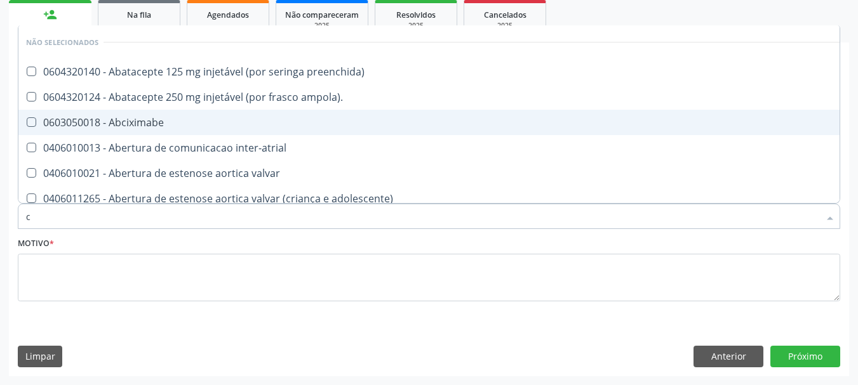
type input "cr"
checkbox ampola\)\ "false"
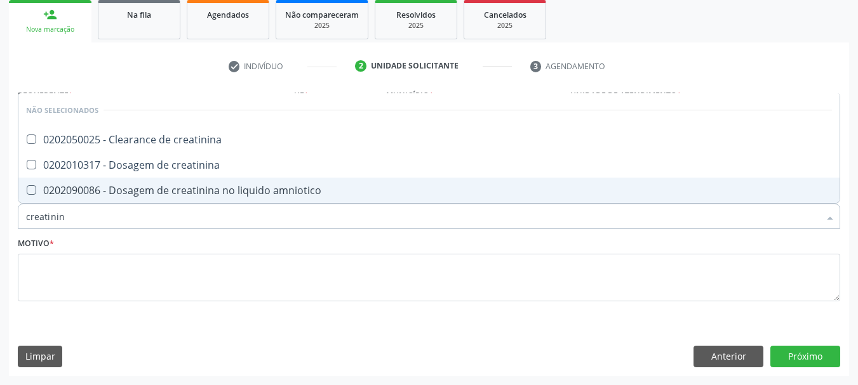
type input "creatinina"
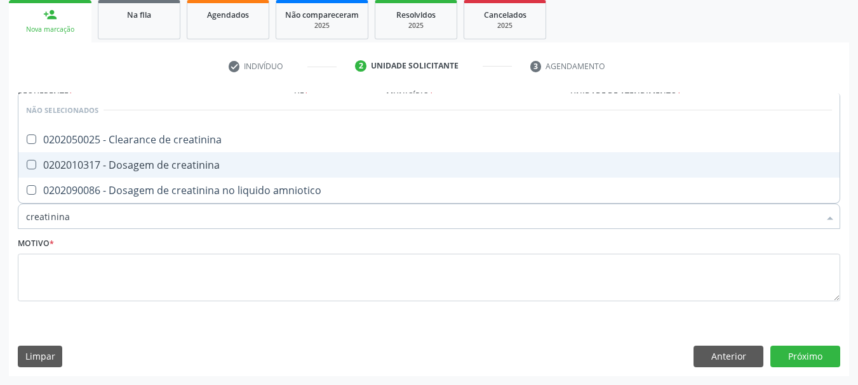
click at [123, 166] on div "0202010317 - Dosagem de creatinina" at bounding box center [429, 165] width 806 height 10
checkbox creatinina "true"
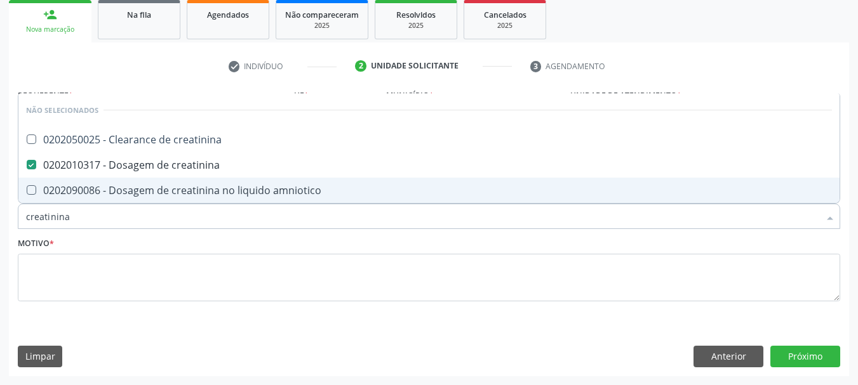
drag, startPoint x: 84, startPoint y: 218, endPoint x: 0, endPoint y: 223, distance: 84.0
click at [0, 223] on div "Acompanhamento Acompanhe a situação das marcações correntes e finalizadas Relat…" at bounding box center [429, 132] width 858 height 505
type input "t"
checkbox creatinina "true"
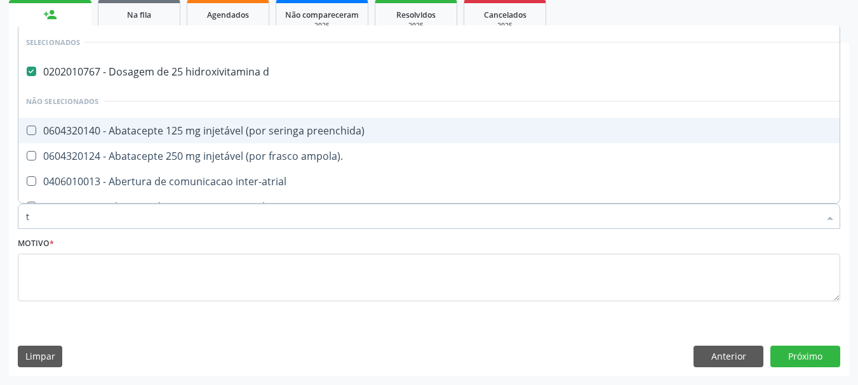
type input "ts"
checkbox d "false"
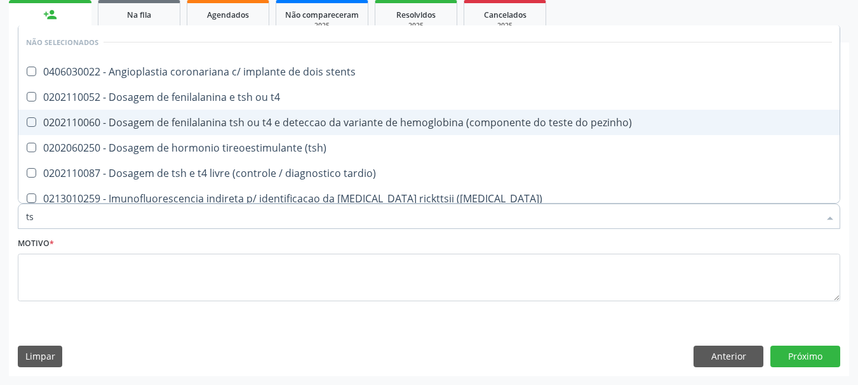
type input "t"
checkbox stents "true"
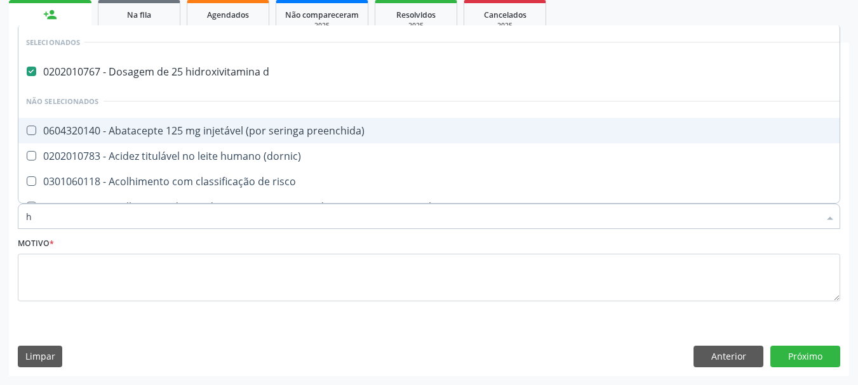
type input "he"
checkbox d "false"
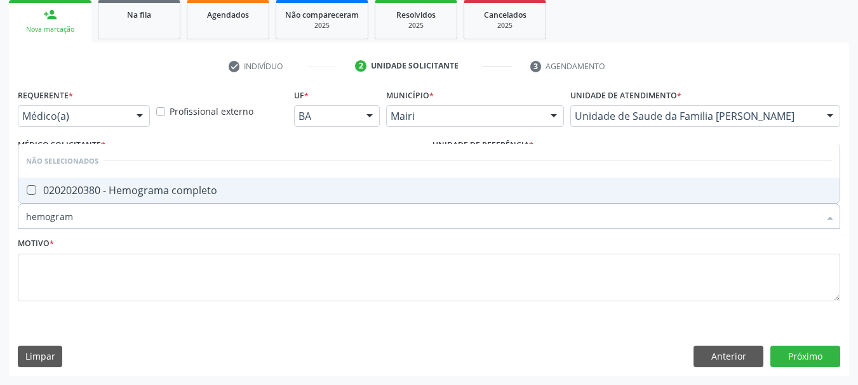
type input "hemograma"
click at [40, 196] on span "0202020380 - Hemograma completo" at bounding box center [428, 190] width 821 height 25
checkbox completo "true"
drag, startPoint x: 107, startPoint y: 217, endPoint x: 0, endPoint y: 222, distance: 106.8
click at [0, 222] on div "Acompanhamento Acompanhe a situação das marcações correntes e finalizadas Relat…" at bounding box center [429, 132] width 858 height 505
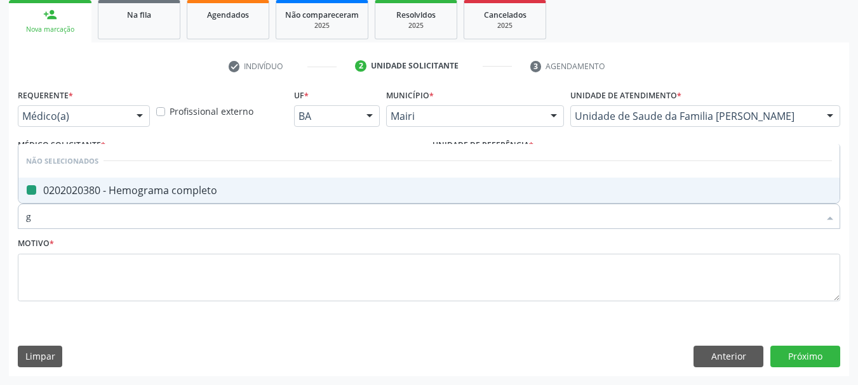
type input "gl"
checkbox completo "false"
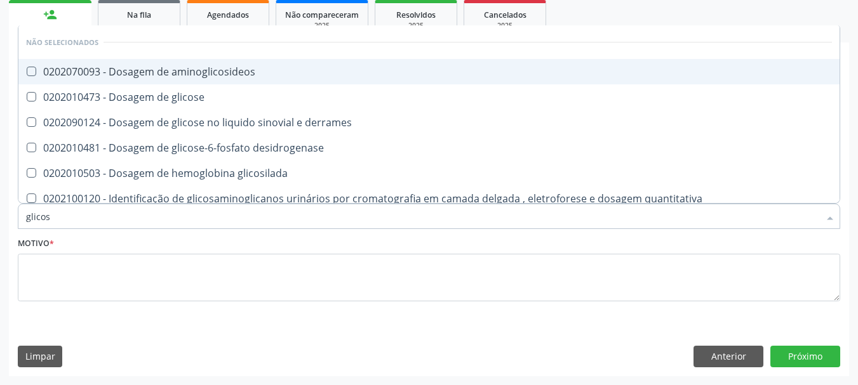
type input "glicose"
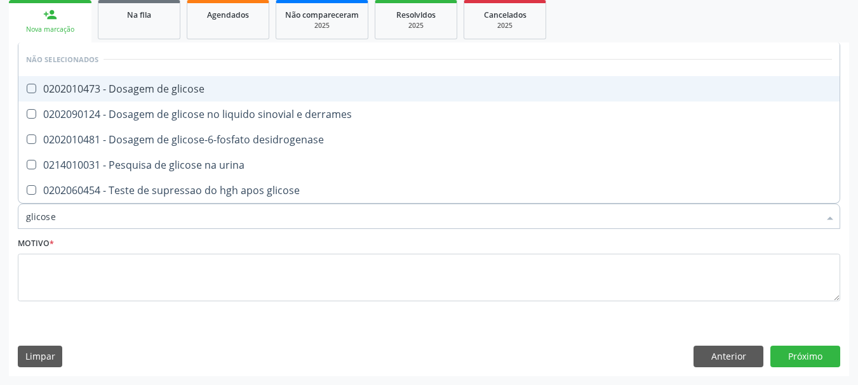
click at [123, 96] on span "0202010473 - Dosagem de glicose" at bounding box center [428, 88] width 821 height 25
checkbox glicose "true"
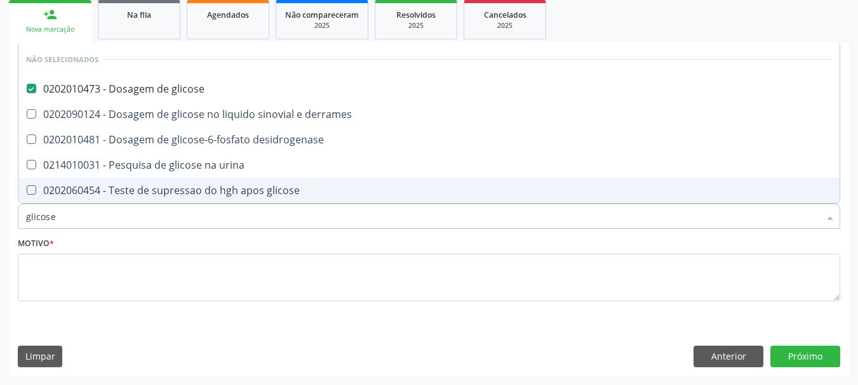
drag, startPoint x: 84, startPoint y: 218, endPoint x: 0, endPoint y: 231, distance: 84.9
click at [0, 231] on div "Acompanhamento Acompanhe a situação das marcações correntes e finalizadas Relat…" at bounding box center [429, 132] width 858 height 505
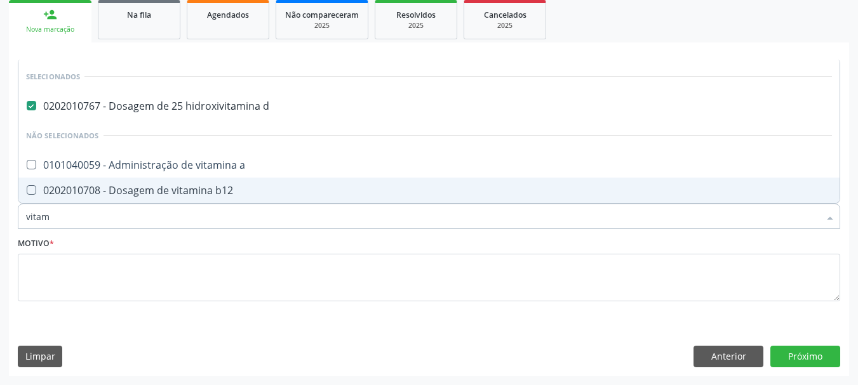
type input "vitami"
click at [37, 199] on span "0202010708 - Dosagem de vitamina b12" at bounding box center [428, 190] width 821 height 25
checkbox b12 "true"
drag, startPoint x: 55, startPoint y: 223, endPoint x: 0, endPoint y: 227, distance: 55.4
click at [0, 227] on div "Acompanhamento Acompanhe a situação das marcações correntes e finalizadas Relat…" at bounding box center [429, 132] width 858 height 505
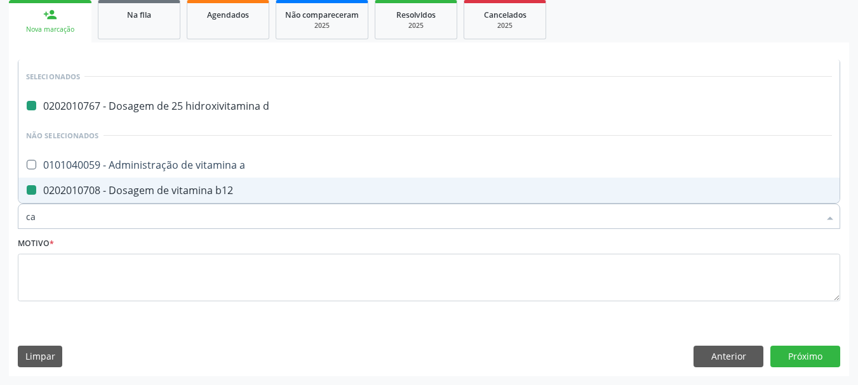
type input "cal"
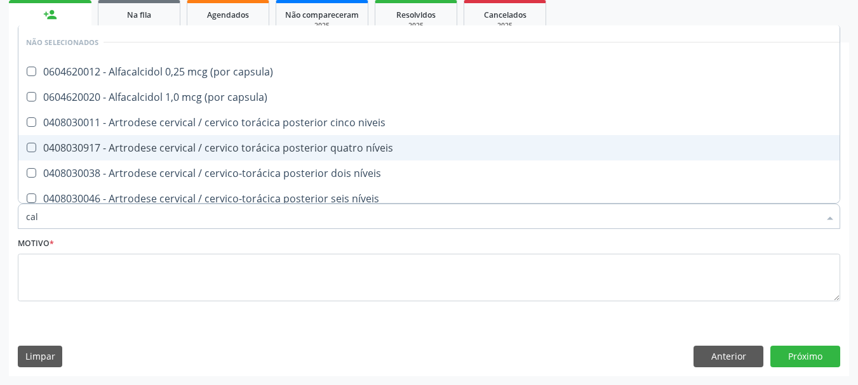
checkbox capsula\) "false"
checkbox níveis "false"
type input "calcio"
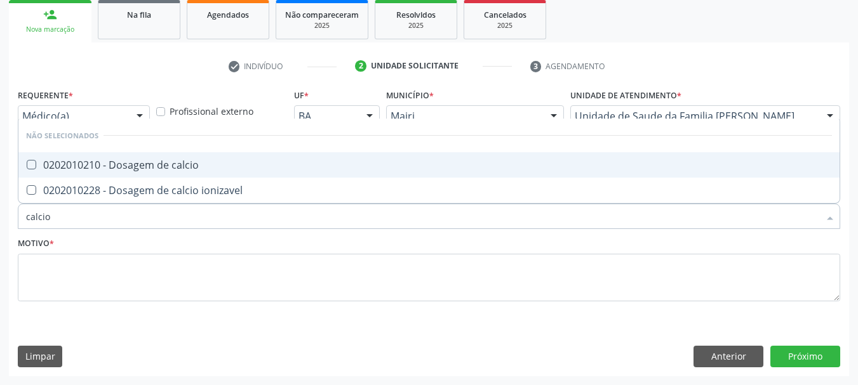
click at [66, 161] on div "0202010210 - Dosagem de calcio" at bounding box center [429, 165] width 806 height 10
checkbox calcio "true"
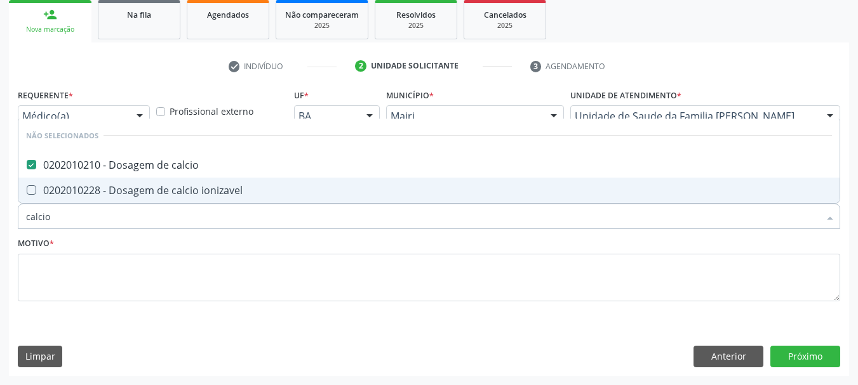
click at [0, 231] on div "Acompanhamento Acompanhe a situação das marcações correntes e finalizadas Relat…" at bounding box center [429, 132] width 858 height 505
type input "po"
checkbox calcio "false"
type input "potass"
click at [44, 192] on div "0202010600 - Dosagem de potassio" at bounding box center [429, 190] width 806 height 10
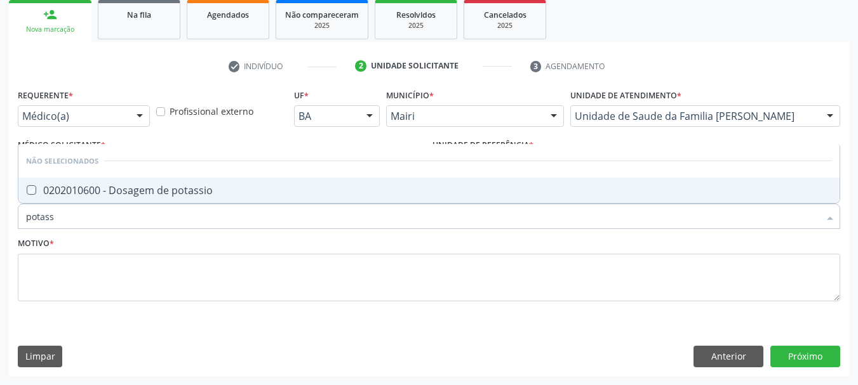
checkbox potassio "true"
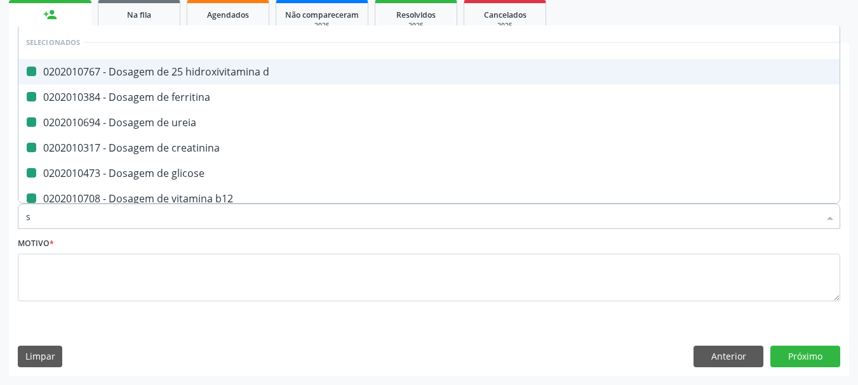
type input "so"
checkbox d "false"
checkbox ferritina "false"
checkbox ureia "false"
checkbox creatinina "false"
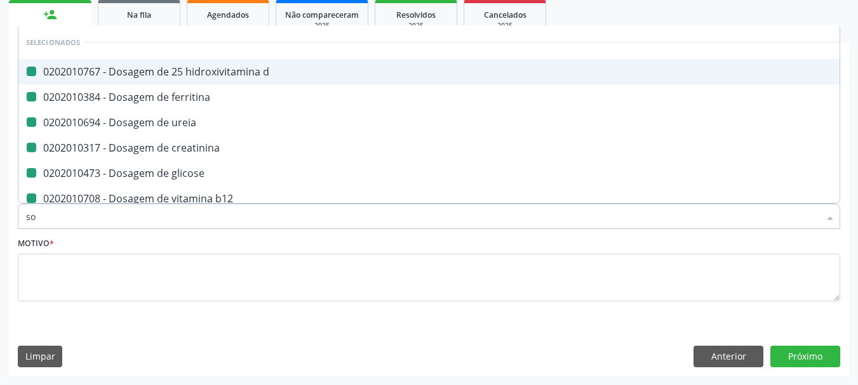
checkbox glicose "false"
checkbox b12 "false"
checkbox calcio "false"
checkbox potassio "false"
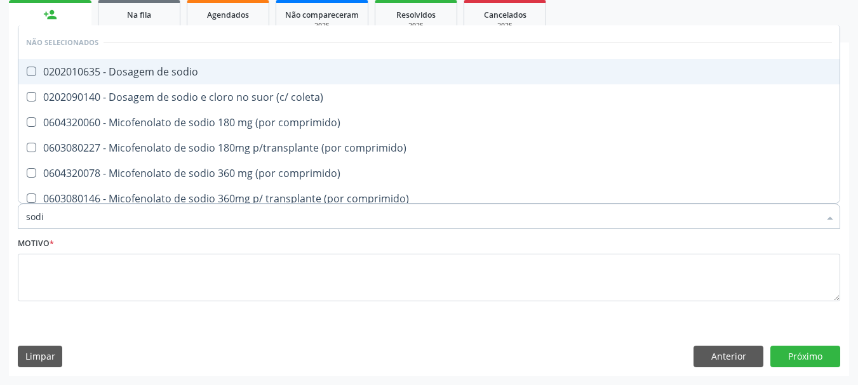
type input "sodio"
click at [169, 72] on div "0202010635 - Dosagem de sodio" at bounding box center [429, 72] width 806 height 10
checkbox sodio "true"
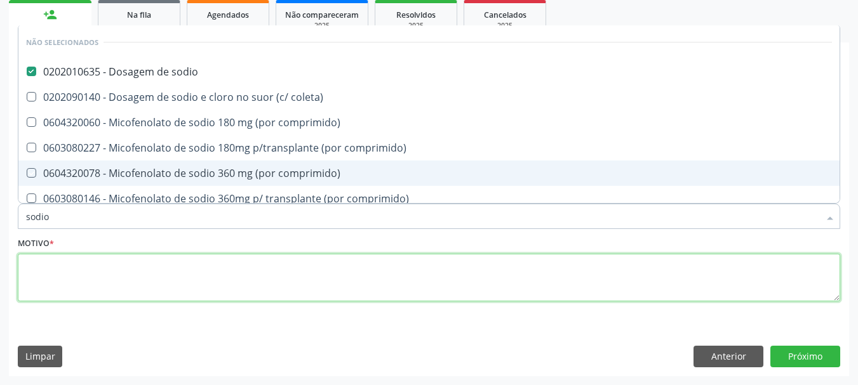
click at [138, 276] on textarea at bounding box center [429, 278] width 822 height 48
checkbox coleta\) "true"
checkbox comprimido\) "true"
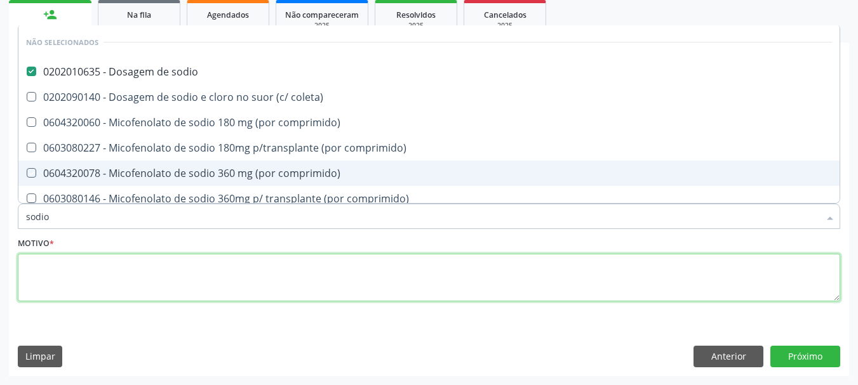
checkbox comprimido\) "true"
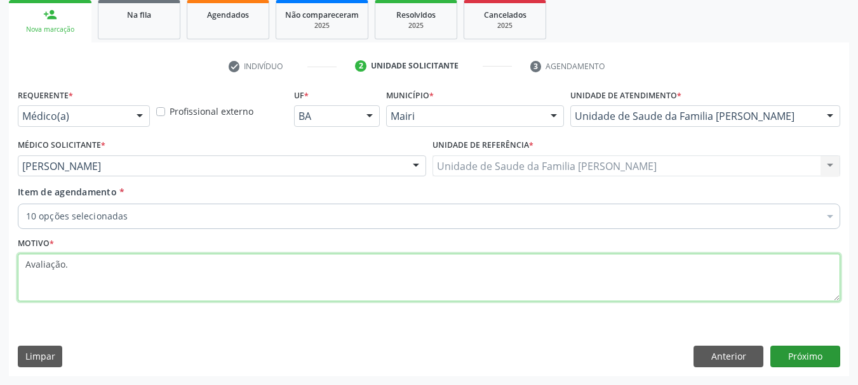
type textarea "Avaliação."
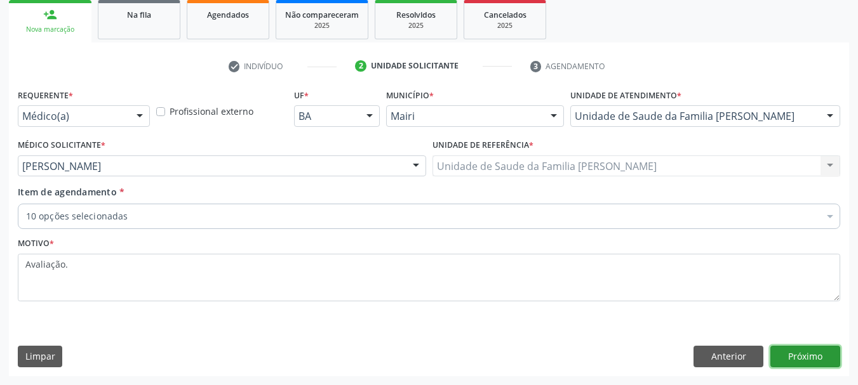
click at [816, 352] on button "Próximo" at bounding box center [805, 357] width 70 height 22
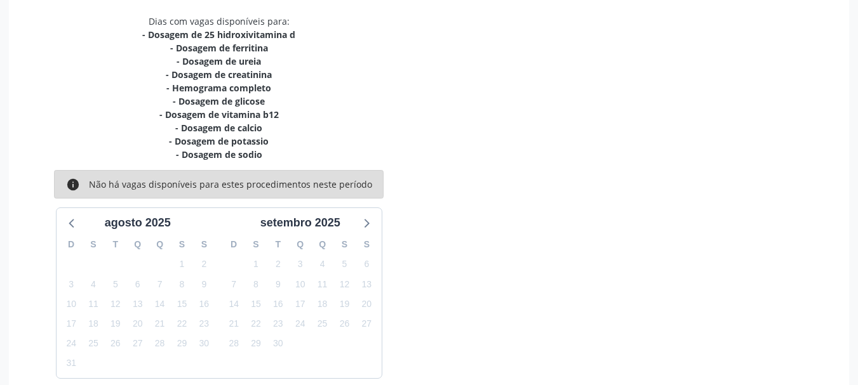
scroll to position [324, 0]
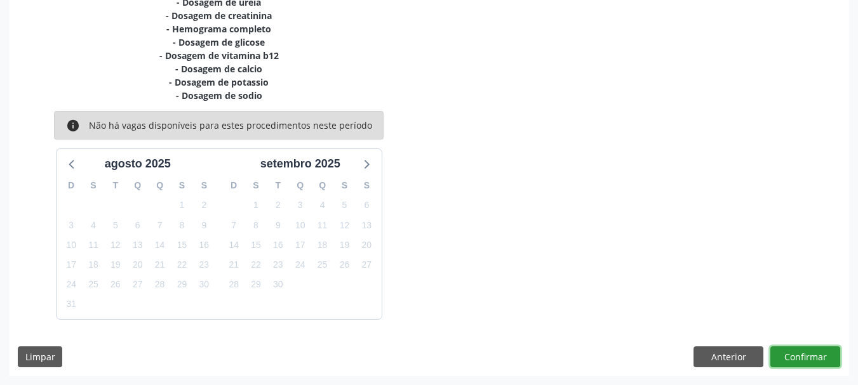
click at [787, 363] on button "Confirmar" at bounding box center [805, 358] width 70 height 22
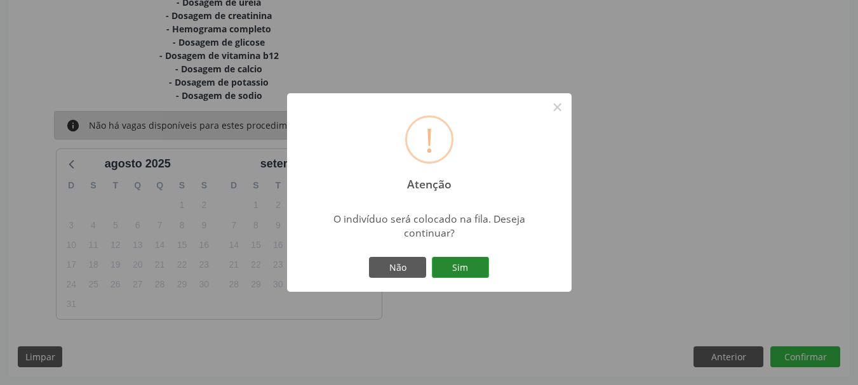
click at [453, 266] on button "Sim" at bounding box center [460, 268] width 57 height 22
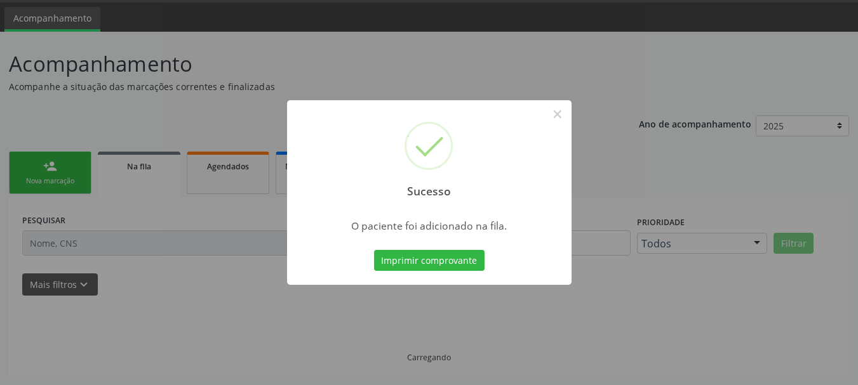
scroll to position [38, 0]
click at [557, 110] on button "×" at bounding box center [558, 114] width 22 height 22
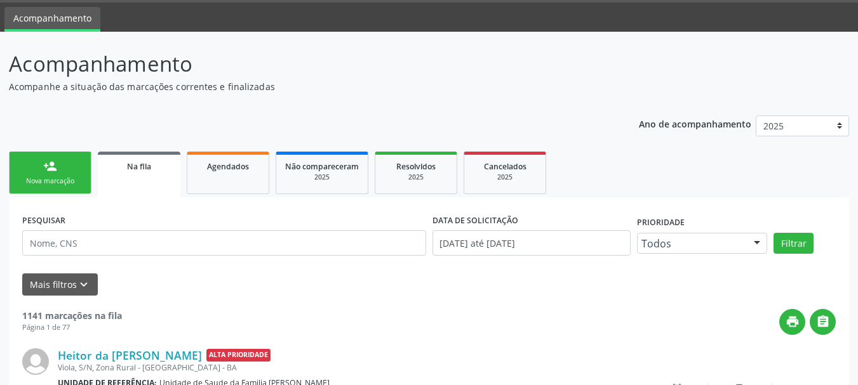
click at [88, 178] on link "person_add Nova marcação" at bounding box center [50, 173] width 83 height 43
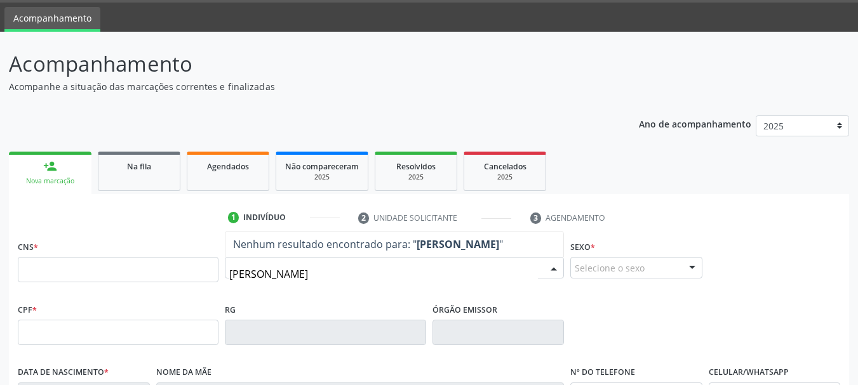
type input "[PERSON_NAME]"
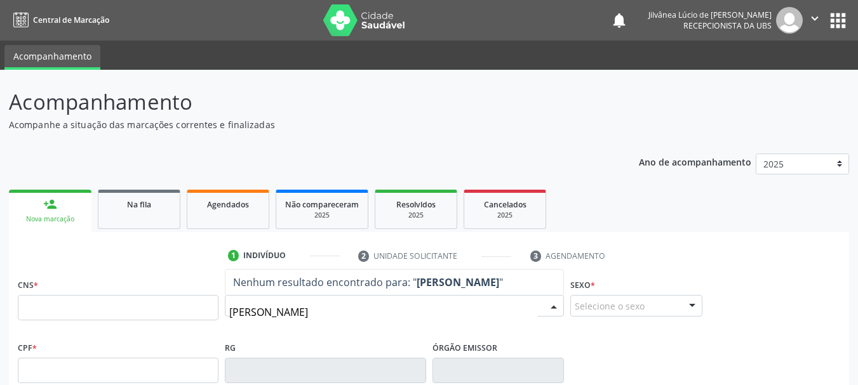
scroll to position [38, 0]
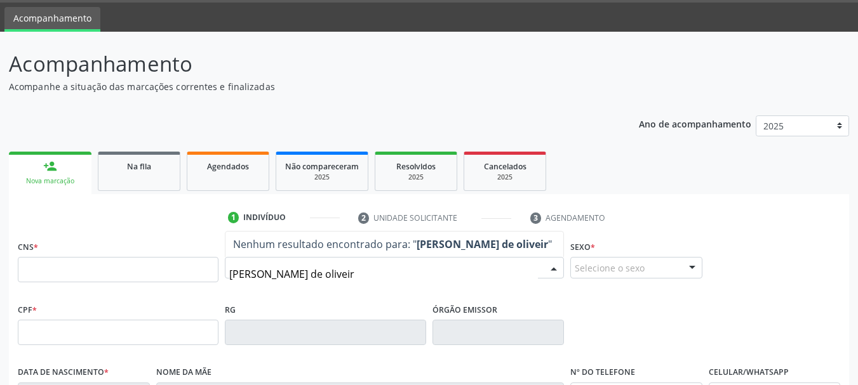
type input "marilene ermenegilda de oliveira"
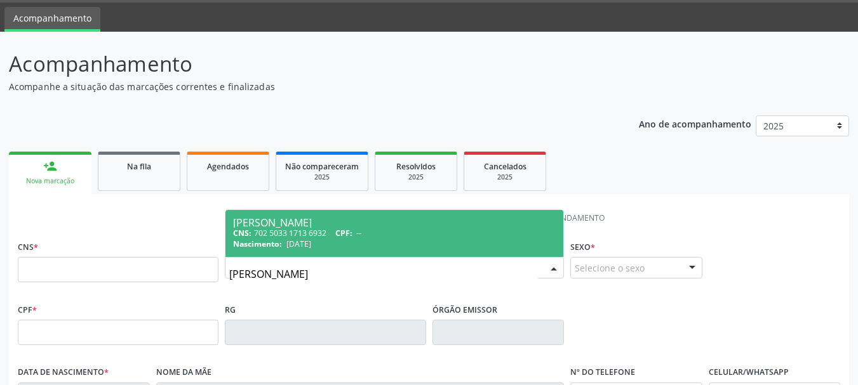
click at [288, 241] on span "[DATE]" at bounding box center [298, 244] width 25 height 11
type input "702 5033 1713 6932"
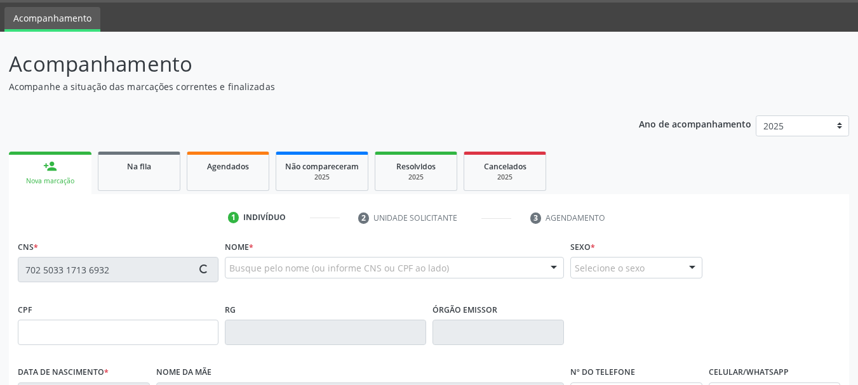
type input "[DATE]"
type input "[PHONE_NUMBER]"
type input "11"
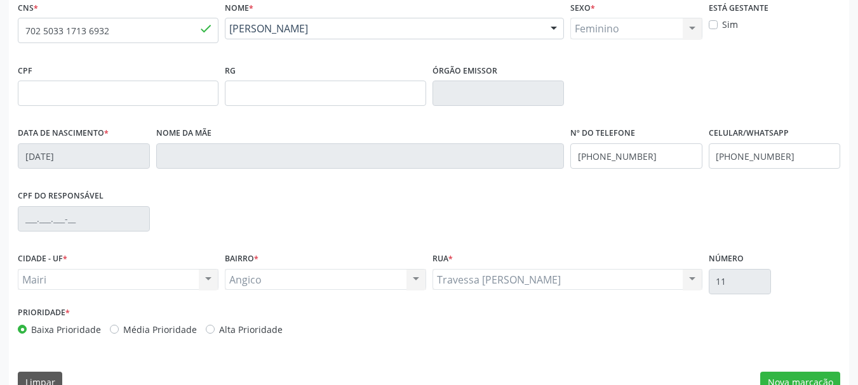
scroll to position [303, 0]
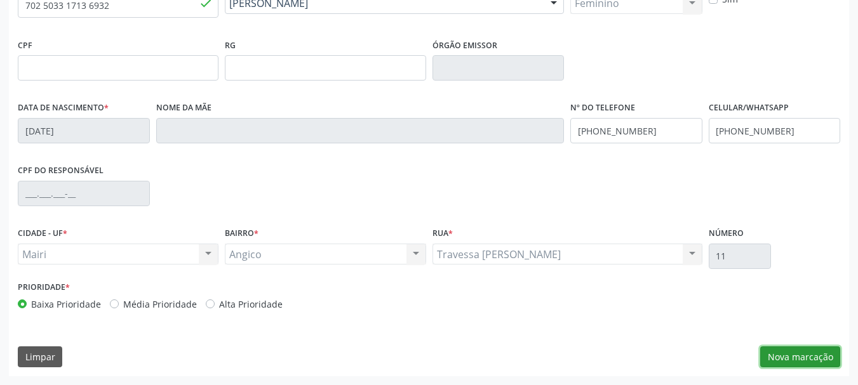
click at [786, 359] on button "Nova marcação" at bounding box center [800, 358] width 80 height 22
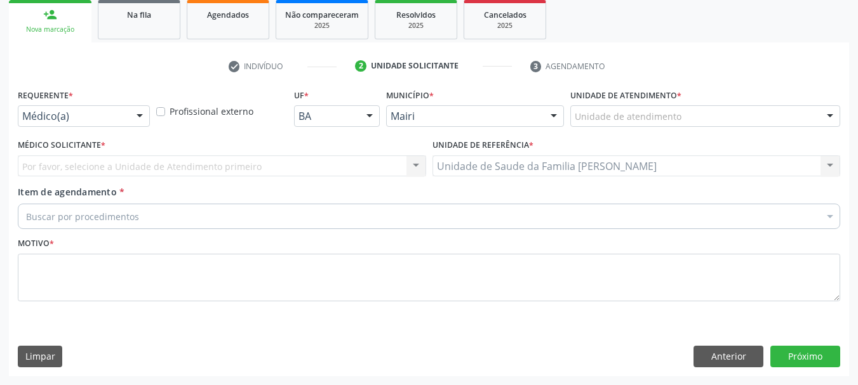
scroll to position [190, 0]
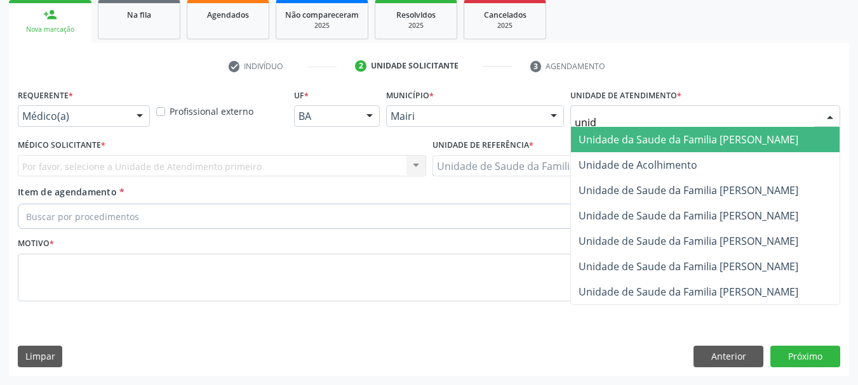
type input "unida"
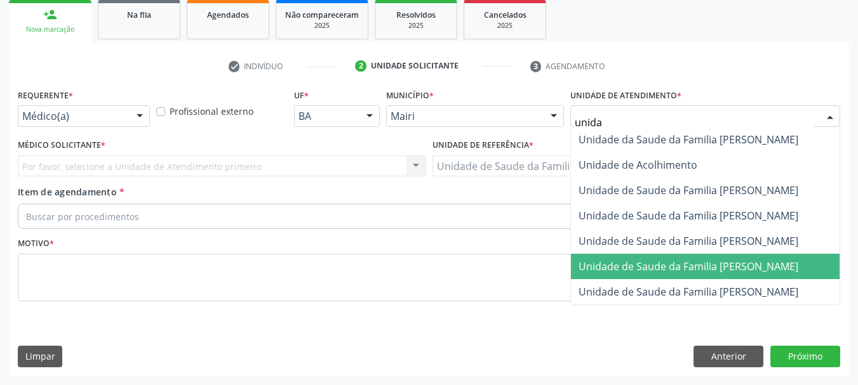
click at [648, 272] on span "Unidade de Saude da Familia [PERSON_NAME]" at bounding box center [688, 267] width 220 height 14
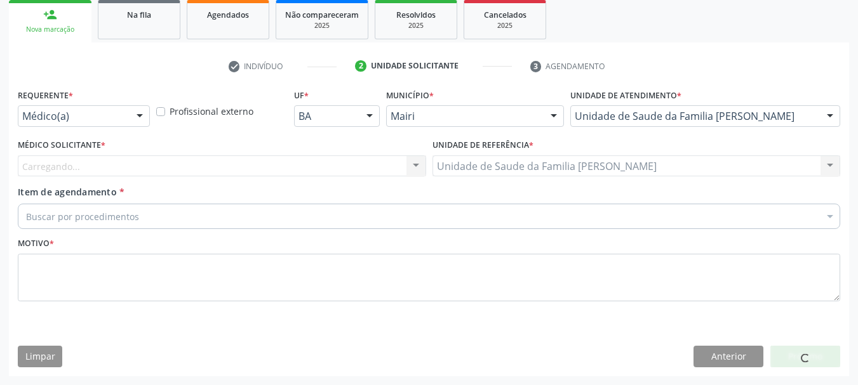
click at [152, 168] on div "Carregando..." at bounding box center [222, 167] width 408 height 22
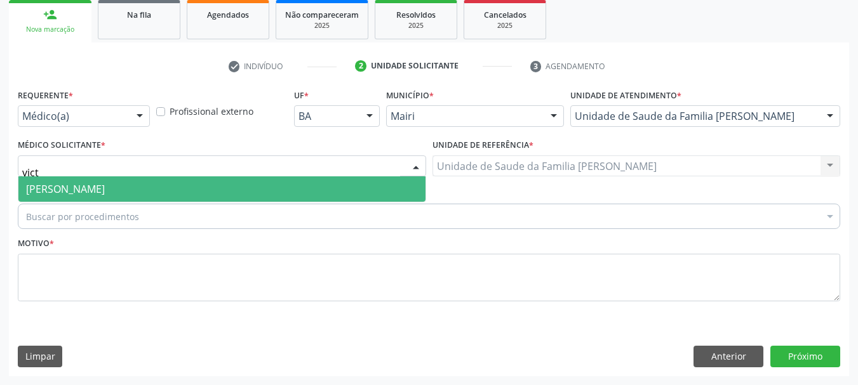
type input "victo"
click at [159, 182] on span "[PERSON_NAME]" at bounding box center [221, 188] width 407 height 25
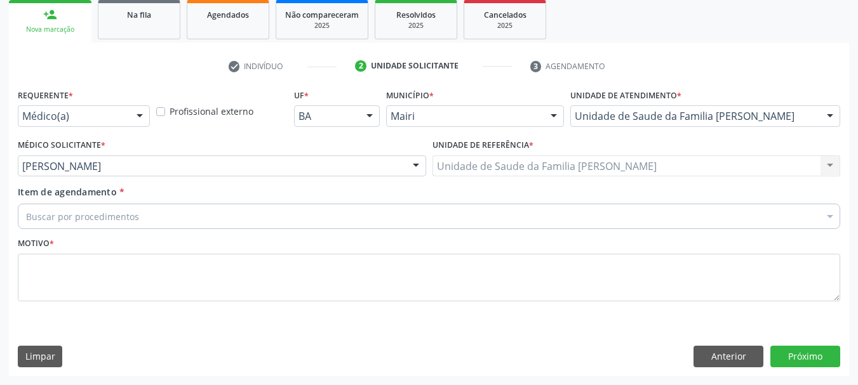
click at [164, 218] on div "Buscar por procedimentos" at bounding box center [429, 216] width 822 height 25
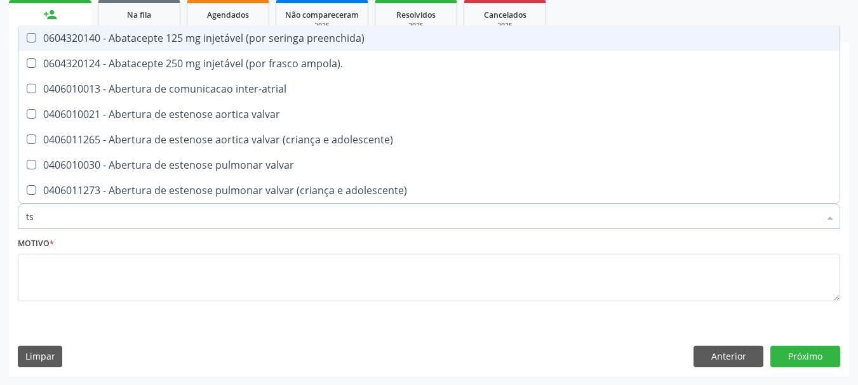
type input "tsh"
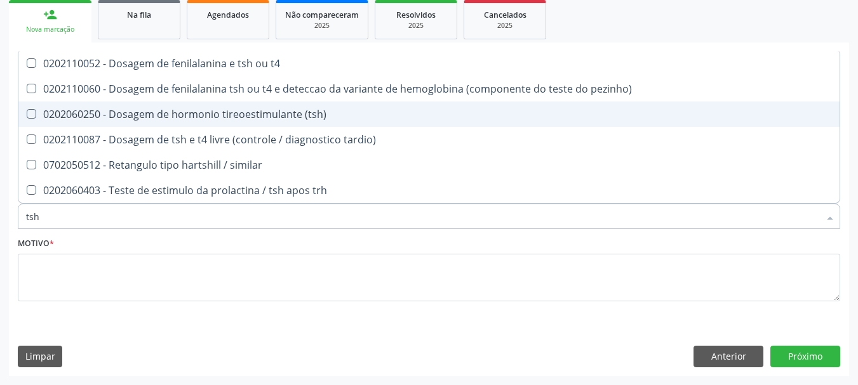
click at [250, 112] on div "0202060250 - Dosagem de hormonio tireoestimulante (tsh)" at bounding box center [429, 114] width 806 height 10
checkbox \(tsh\) "true"
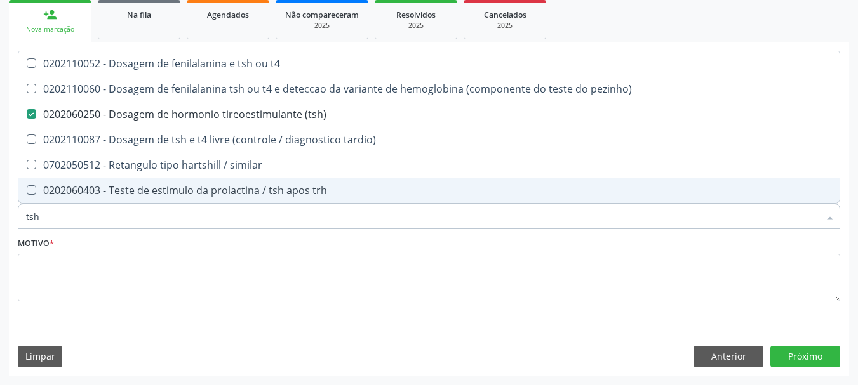
drag, startPoint x: 65, startPoint y: 218, endPoint x: 0, endPoint y: 240, distance: 69.1
click at [0, 240] on div "Acompanhamento Acompanhe a situação das marcações correntes e finalizadas Relat…" at bounding box center [429, 132] width 858 height 505
type input "t"
checkbox \(tsh\) "false"
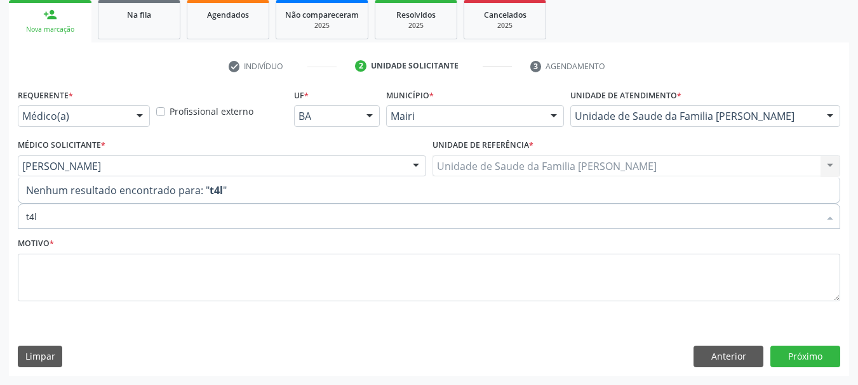
type input "t4"
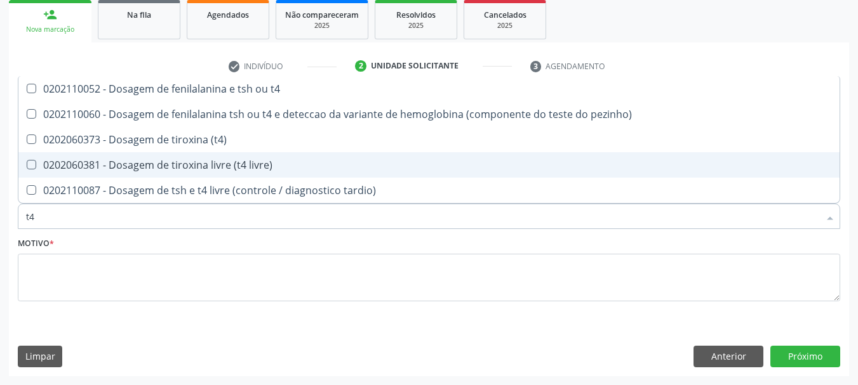
click at [72, 166] on div "0202060381 - Dosagem de tiroxina livre (t4 livre)" at bounding box center [429, 165] width 806 height 10
checkbox livre\) "true"
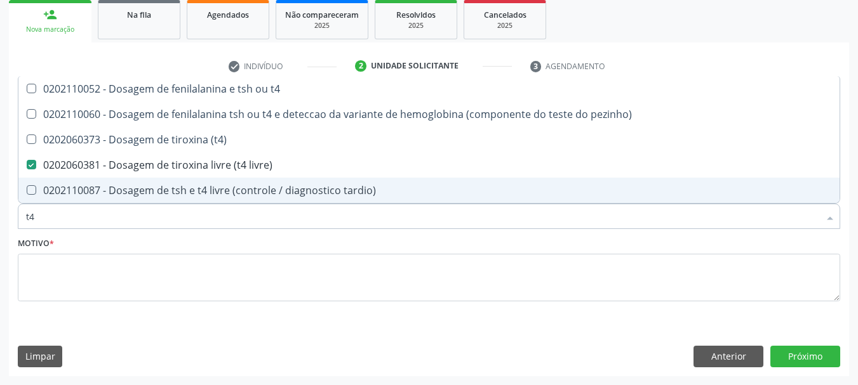
drag, startPoint x: 22, startPoint y: 223, endPoint x: 0, endPoint y: 234, distance: 23.9
click at [0, 234] on div "Acompanhamento Acompanhe a situação das marcações correntes e finalizadas Relat…" at bounding box center [429, 132] width 858 height 505
type input "h"
checkbox livre\) "false"
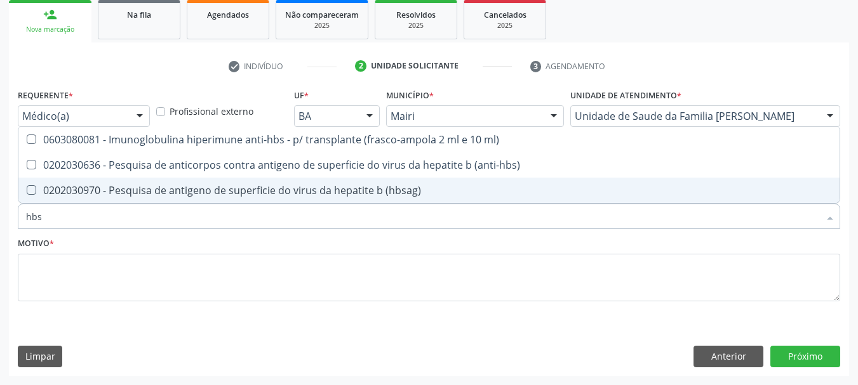
type input "hbsa"
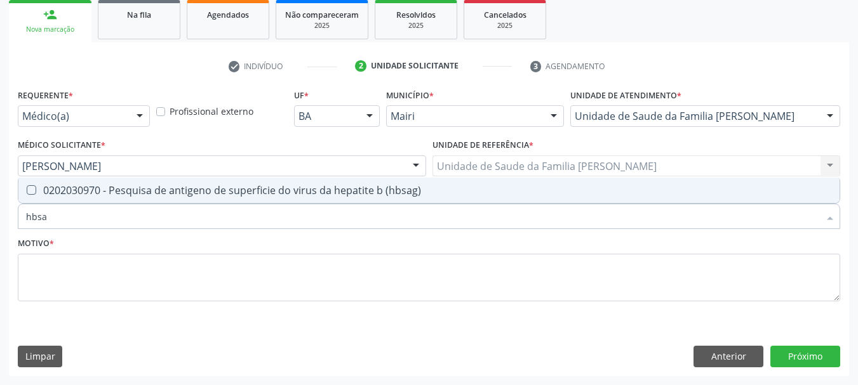
click at [60, 197] on span "0202030970 - Pesquisa de antigeno de superficie do virus da hepatite b (hbsag)" at bounding box center [428, 190] width 821 height 25
checkbox \(hbsag\) "true"
drag, startPoint x: 63, startPoint y: 208, endPoint x: 0, endPoint y: 225, distance: 65.3
click at [0, 225] on div "Acompanhamento Acompanhe a situação das marcações correntes e finalizadas Relat…" at bounding box center [429, 132] width 858 height 505
checkbox \(hbsag\) "false"
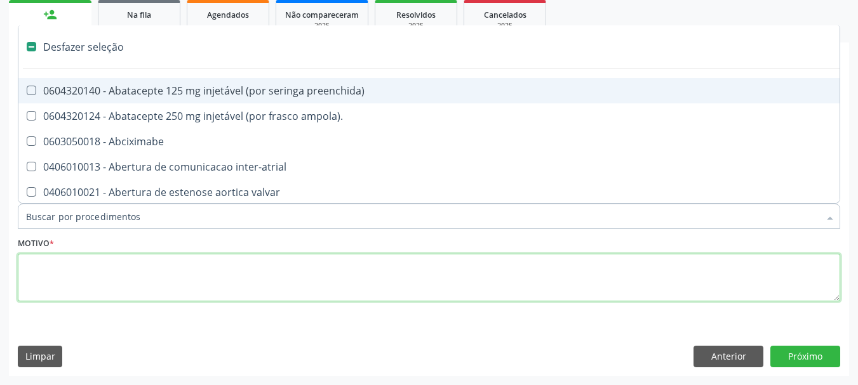
click at [88, 269] on textarea at bounding box center [429, 278] width 822 height 48
checkbox ampola\)\ "true"
checkbox Abciximabe "true"
checkbox inter-atrial "true"
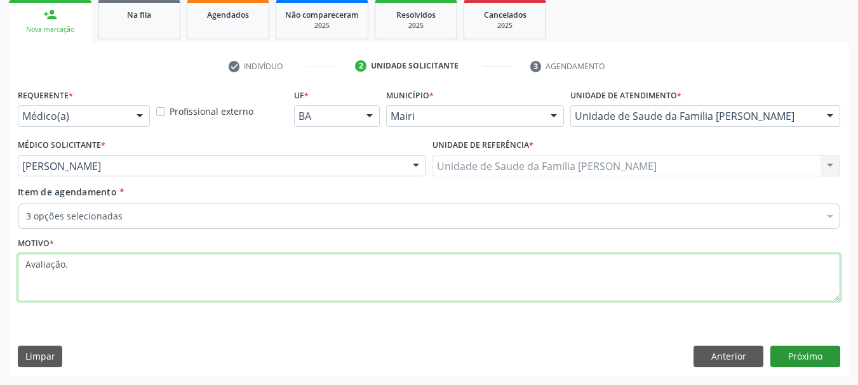
type textarea "Avaliação."
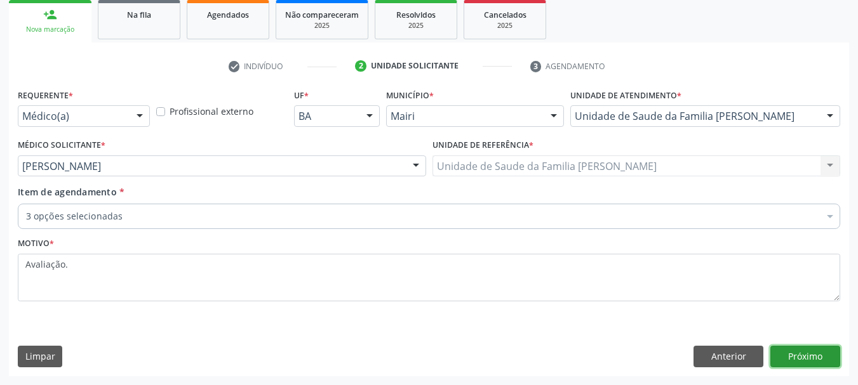
click at [820, 359] on button "Próximo" at bounding box center [805, 357] width 70 height 22
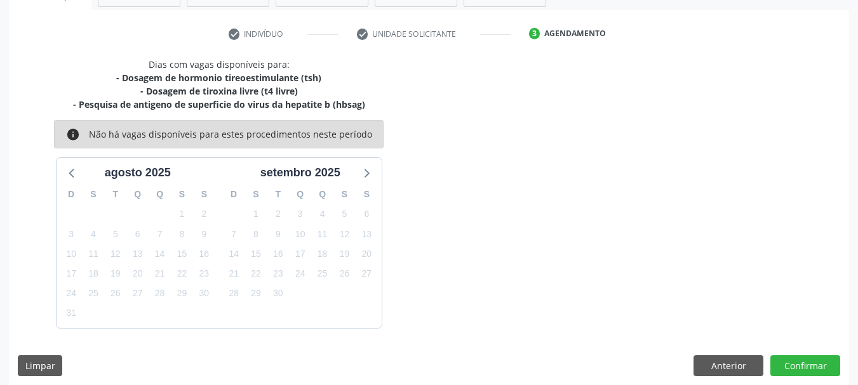
scroll to position [231, 0]
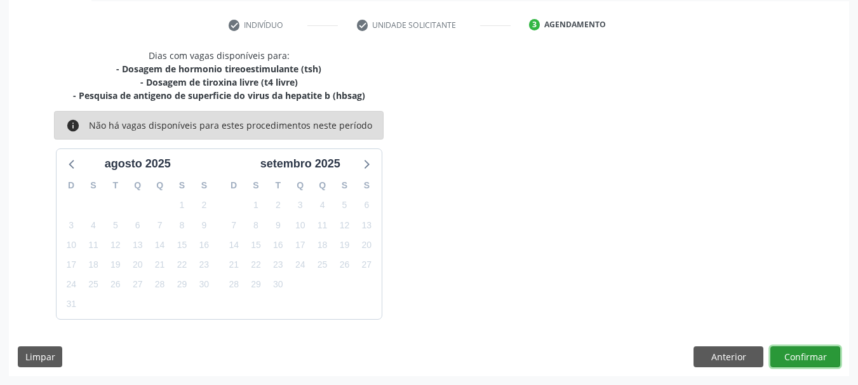
click at [797, 349] on button "Confirmar" at bounding box center [805, 358] width 70 height 22
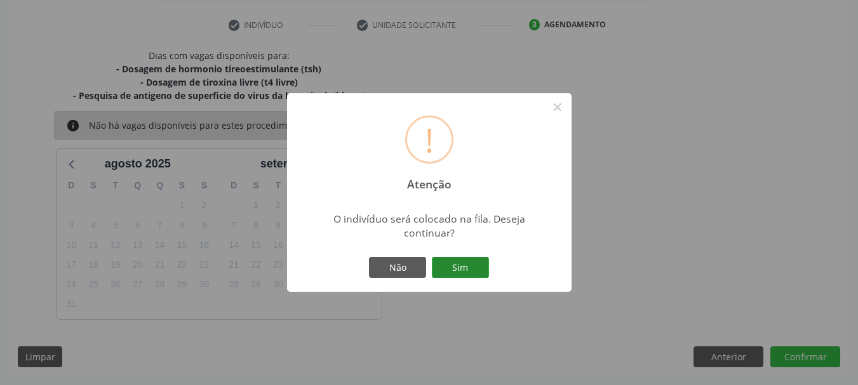
click at [456, 258] on button "Sim" at bounding box center [460, 268] width 57 height 22
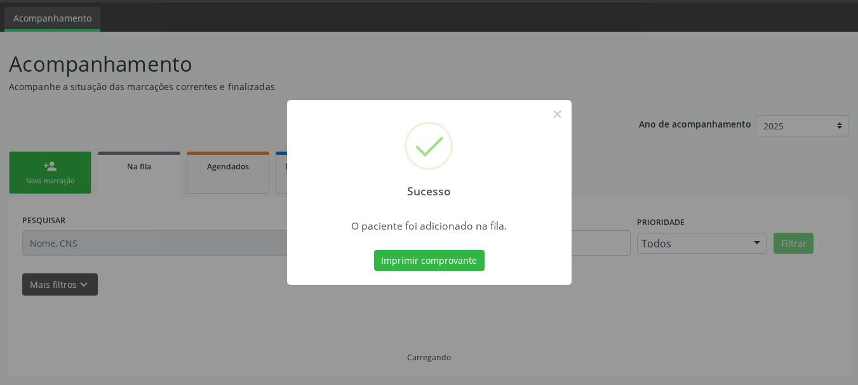
scroll to position [38, 0]
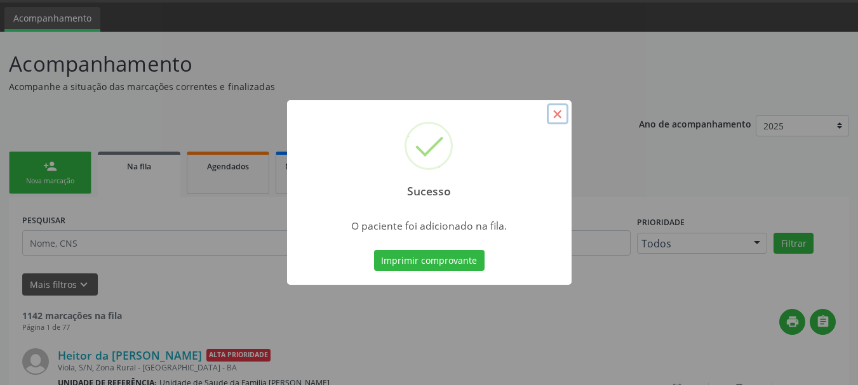
click at [559, 116] on button "×" at bounding box center [558, 114] width 22 height 22
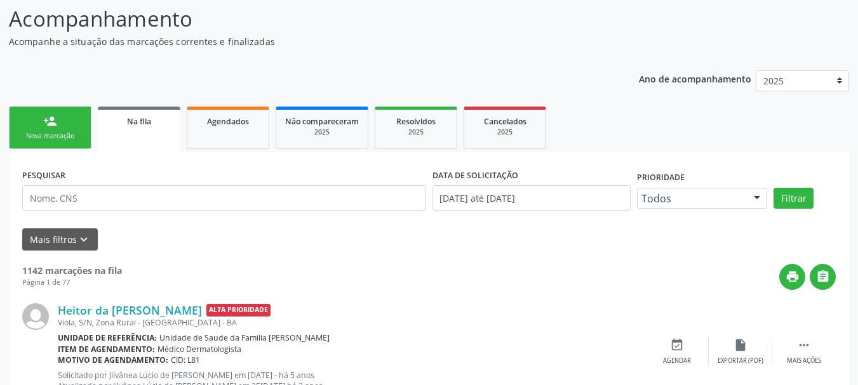
scroll to position [0, 0]
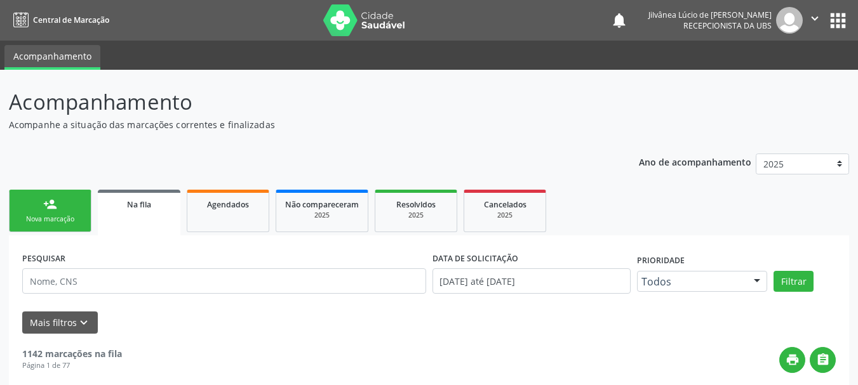
click at [34, 207] on link "person_add Nova marcação" at bounding box center [50, 211] width 83 height 43
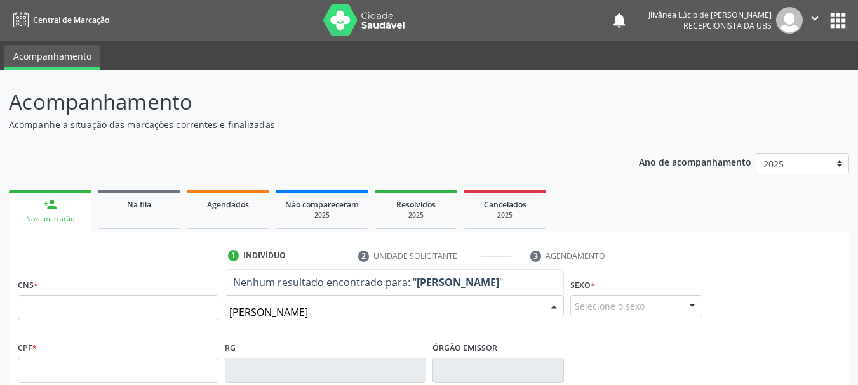
type input "JOILSON SANTOS MASCARENHAS"
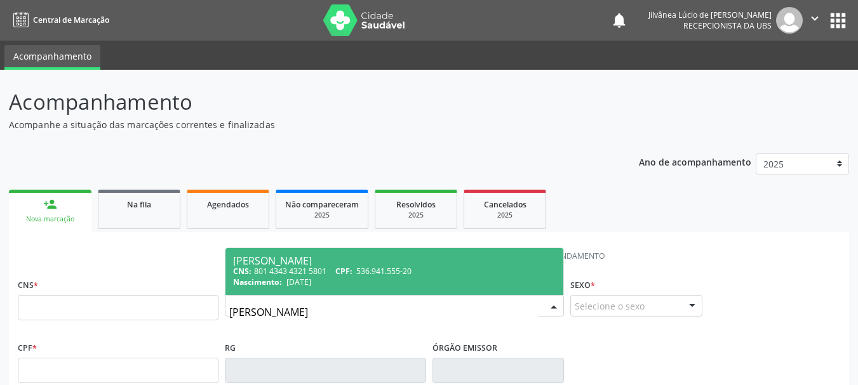
click at [293, 274] on div "CNS: 801 4343 4321 5801 CPF: 536.941.555-20" at bounding box center [394, 271] width 323 height 11
type input "801 4343 4321 5801"
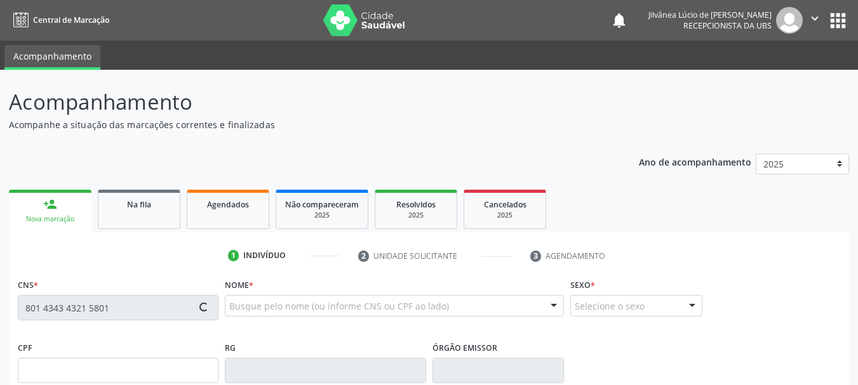
type input "536.941.555-20"
type input "15/03/1963"
type input "Maria Odete Oliveira Santos"
type input "(74) 99936-4971"
type input "040.201.915-65"
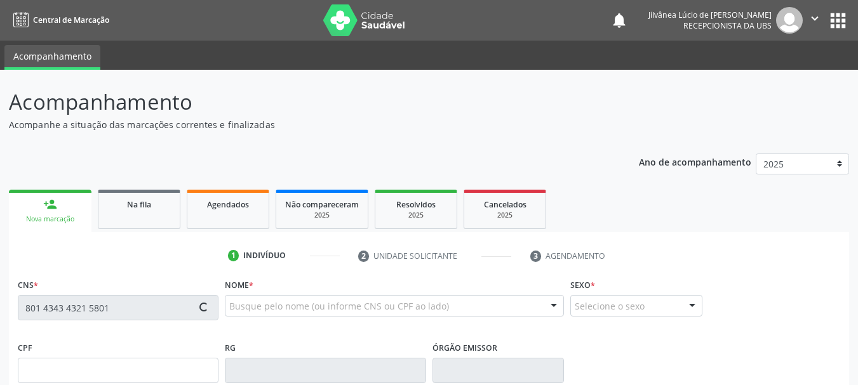
type input "S/N"
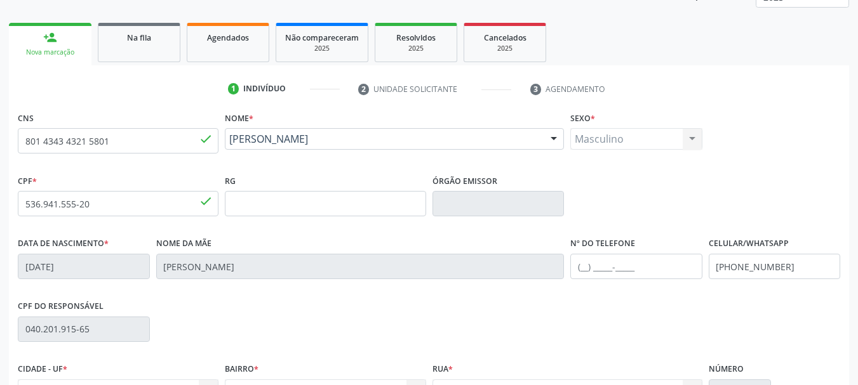
scroll to position [303, 0]
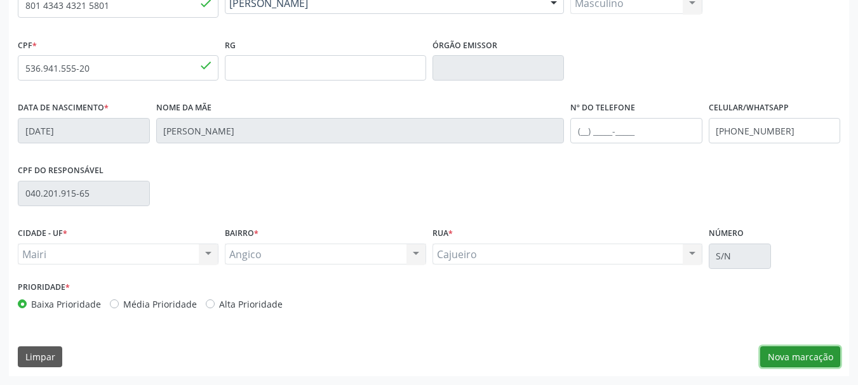
click at [784, 361] on button "Nova marcação" at bounding box center [800, 358] width 80 height 22
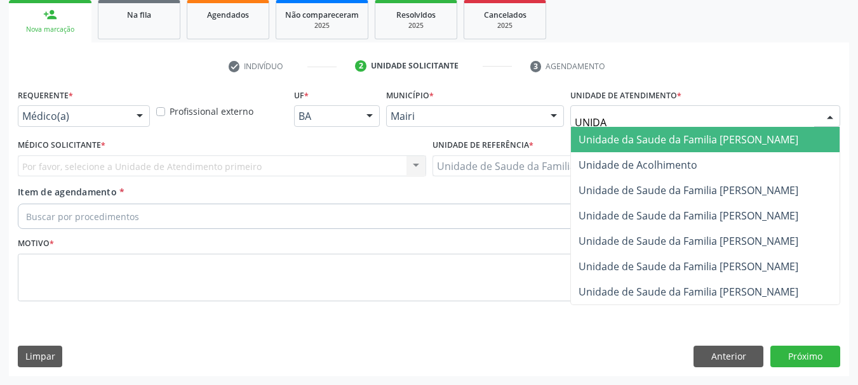
type input "UNIDAD"
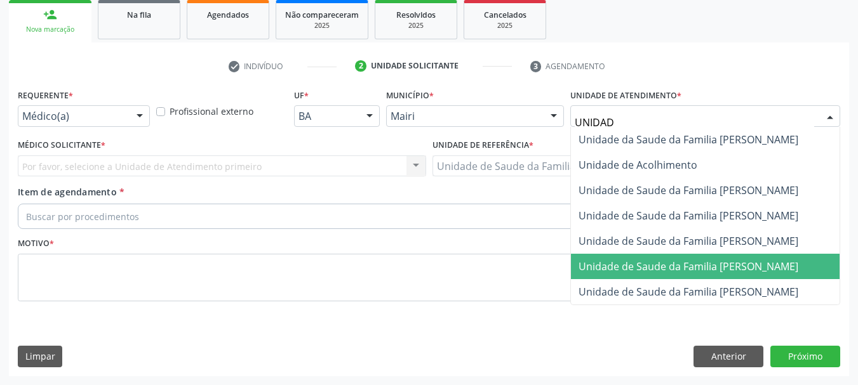
click at [708, 269] on span "Unidade de Saude da Familia [PERSON_NAME]" at bounding box center [688, 267] width 220 height 14
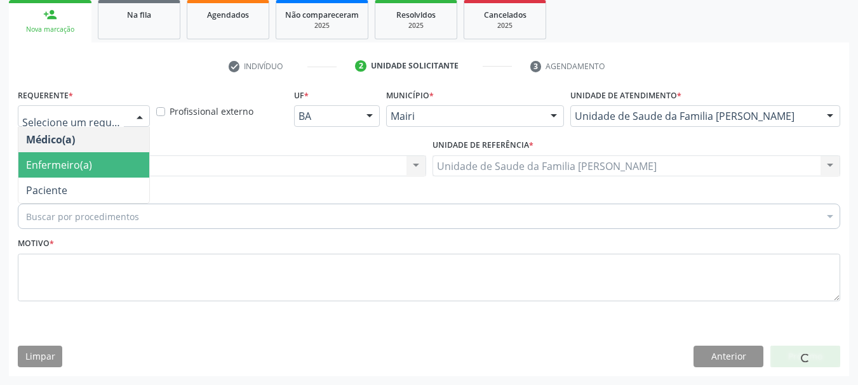
click at [100, 170] on span "Enfermeiro(a)" at bounding box center [83, 164] width 131 height 25
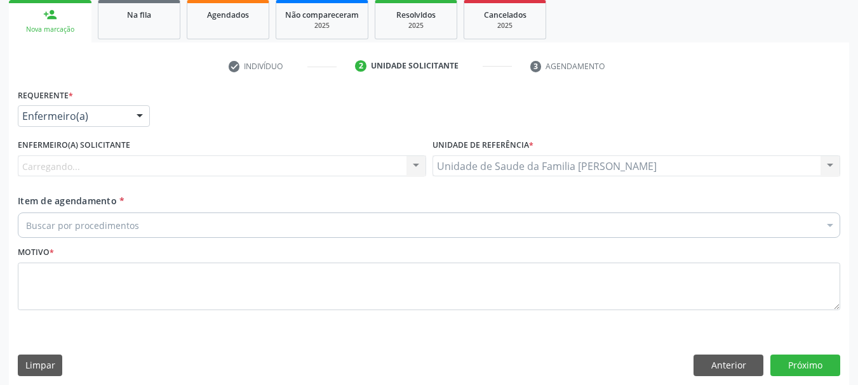
click at [143, 168] on div "Carregando..." at bounding box center [222, 167] width 408 height 22
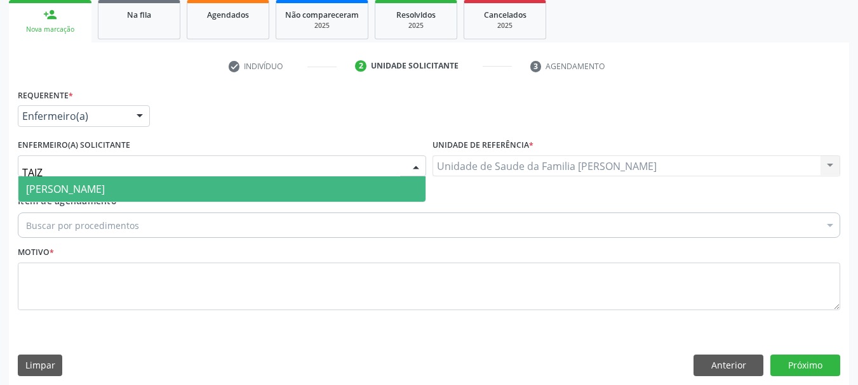
type input "TAIZE"
click at [105, 187] on span "Taize Oliveira Araújo Ferreira" at bounding box center [65, 189] width 79 height 14
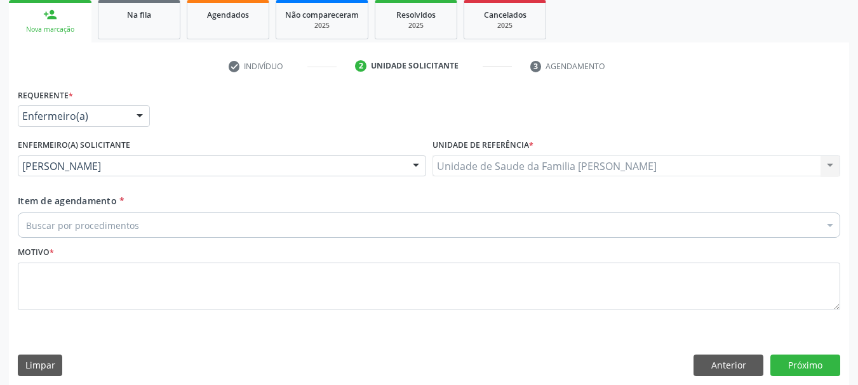
click at [163, 223] on div "Buscar por procedimentos" at bounding box center [429, 225] width 822 height 25
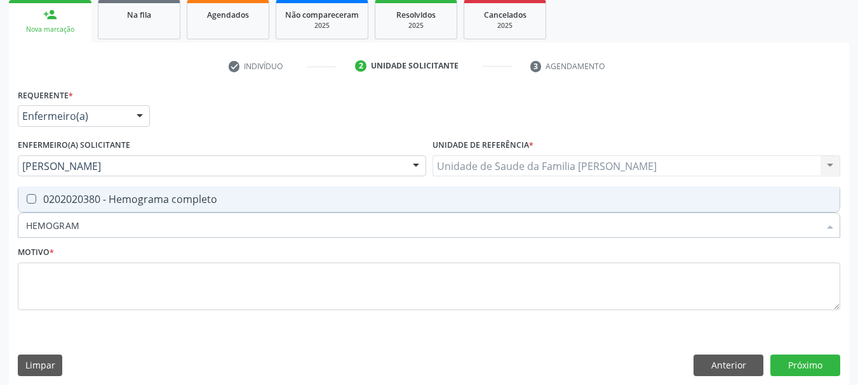
type input "HEMOGRAMA"
click at [158, 197] on div "0202020380 - Hemograma completo" at bounding box center [429, 199] width 806 height 10
checkbox completo "true"
drag, startPoint x: 126, startPoint y: 218, endPoint x: 0, endPoint y: 232, distance: 127.2
click at [0, 232] on div "Acompanhamento Acompanhe a situação das marcações correntes e finalizadas Relat…" at bounding box center [429, 137] width 858 height 514
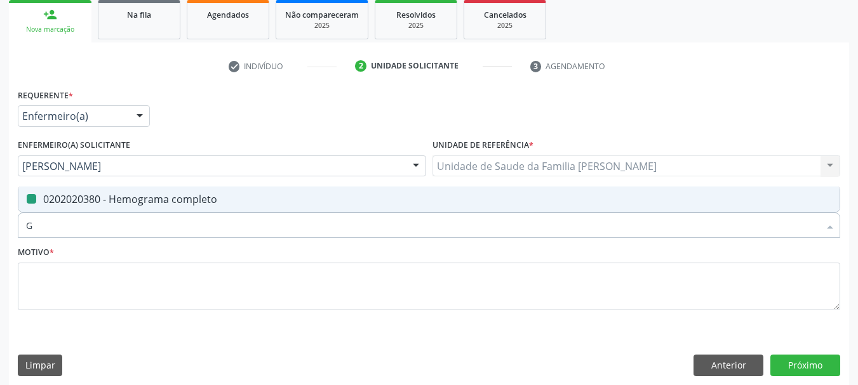
type input "GL"
checkbox completo "false"
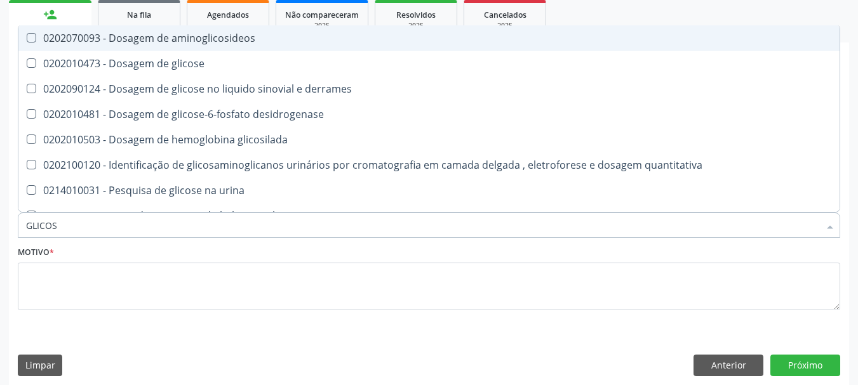
type input "GLICOSE"
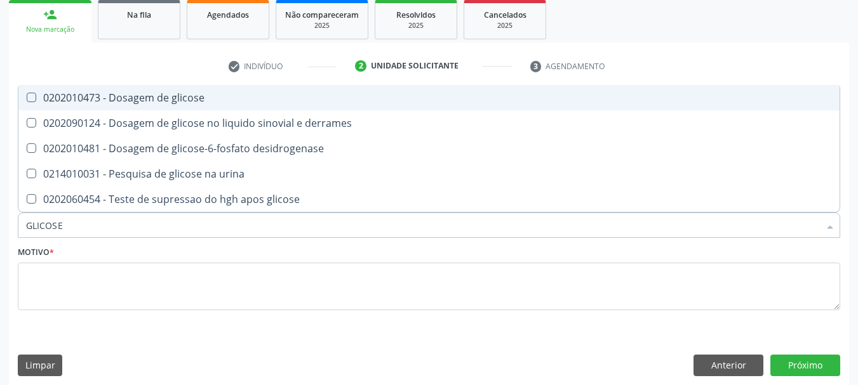
click at [67, 99] on div "0202010473 - Dosagem de glicose" at bounding box center [429, 98] width 806 height 10
checkbox glicose "true"
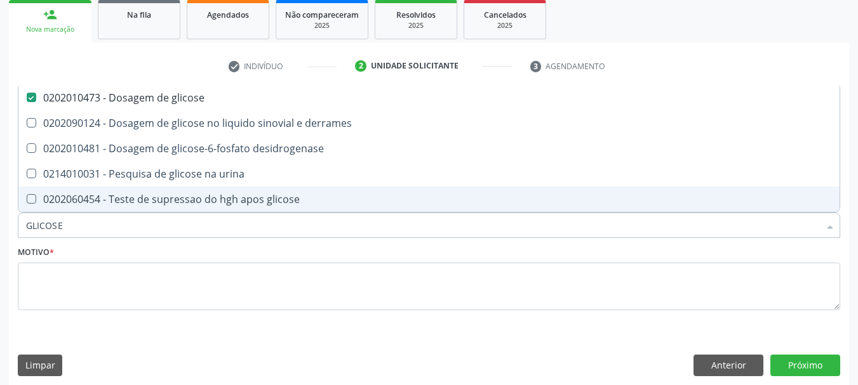
drag, startPoint x: 74, startPoint y: 229, endPoint x: 0, endPoint y: 236, distance: 74.0
click at [0, 236] on div "Acompanhamento Acompanhe a situação das marcações correntes e finalizadas Relat…" at bounding box center [429, 137] width 858 height 514
type input "CO"
checkbox glicose "false"
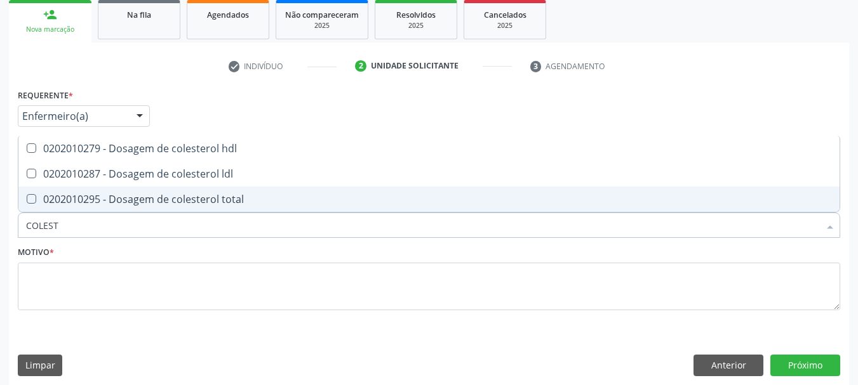
type input "COLESTE"
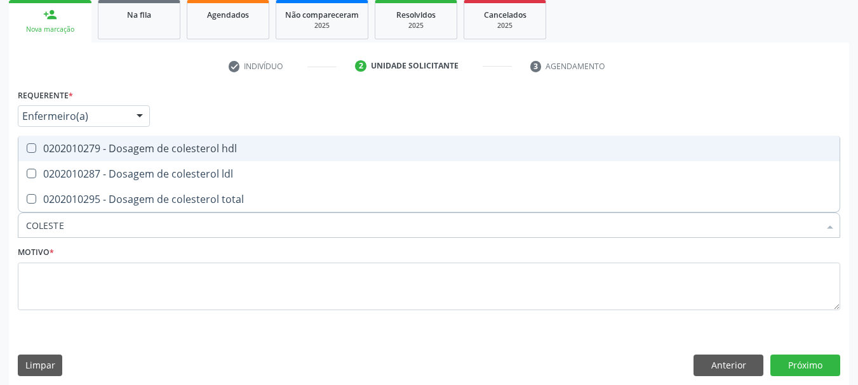
click at [79, 146] on div "0202010279 - Dosagem de colesterol hdl" at bounding box center [429, 148] width 806 height 10
checkbox hdl "true"
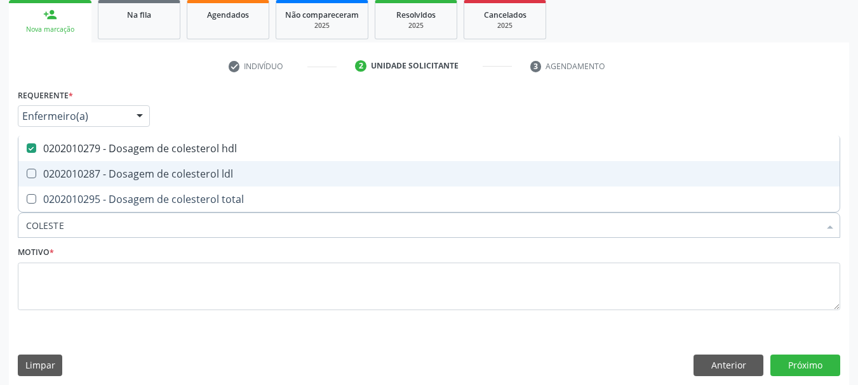
click at [79, 176] on div "0202010287 - Dosagem de colesterol ldl" at bounding box center [429, 174] width 806 height 10
checkbox ldl "true"
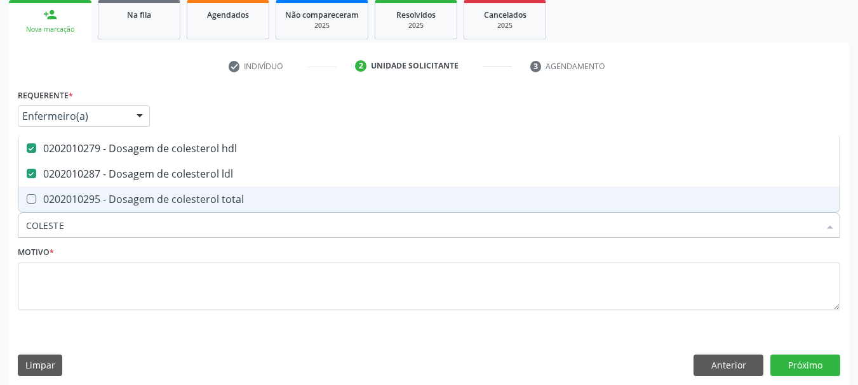
click at [89, 197] on div "0202010295 - Dosagem de colesterol total" at bounding box center [429, 199] width 806 height 10
checkbox total "true"
drag, startPoint x: 81, startPoint y: 225, endPoint x: 0, endPoint y: 220, distance: 80.8
click at [0, 220] on div "Acompanhamento Acompanhe a situação das marcações correntes e finalizadas Relat…" at bounding box center [429, 137] width 858 height 514
type input "P"
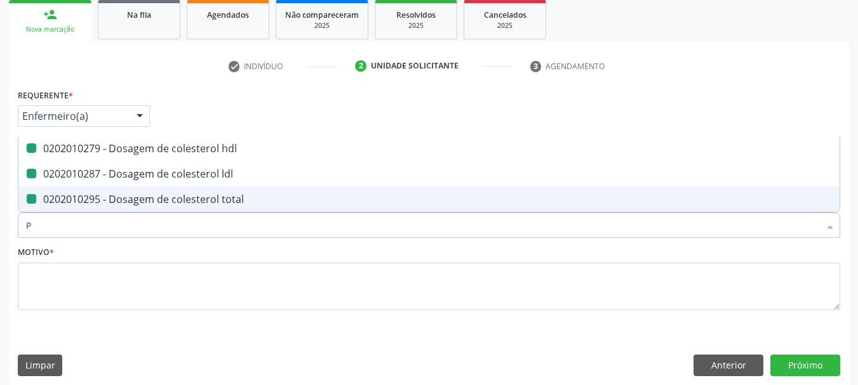
checkbox hdl "false"
checkbox ldl "false"
checkbox total "false"
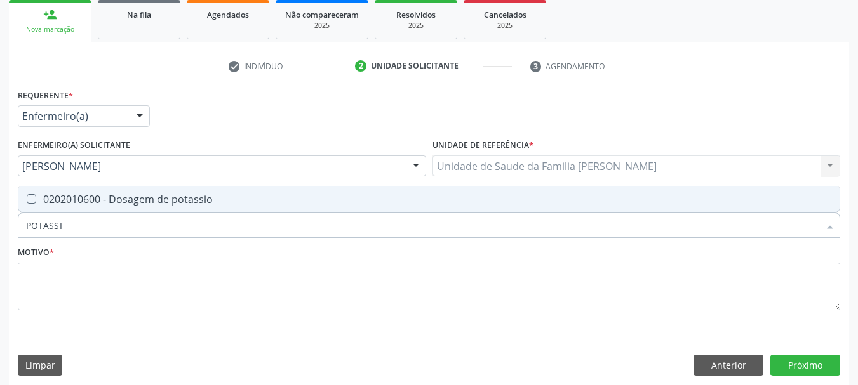
type input "POTASSIO"
click at [41, 194] on div "0202010600 - Dosagem de potassio" at bounding box center [429, 199] width 806 height 10
checkbox potassio "true"
drag, startPoint x: 87, startPoint y: 215, endPoint x: 11, endPoint y: 221, distance: 76.4
click at [16, 221] on div "Item de agendamento * POTASSIO Desfazer seleção 0202010600 - Dosagem de potassi…" at bounding box center [429, 218] width 829 height 49
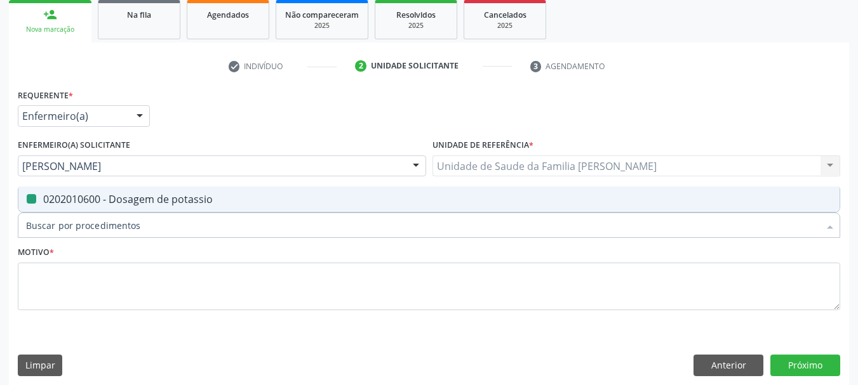
checkbox potassio "false"
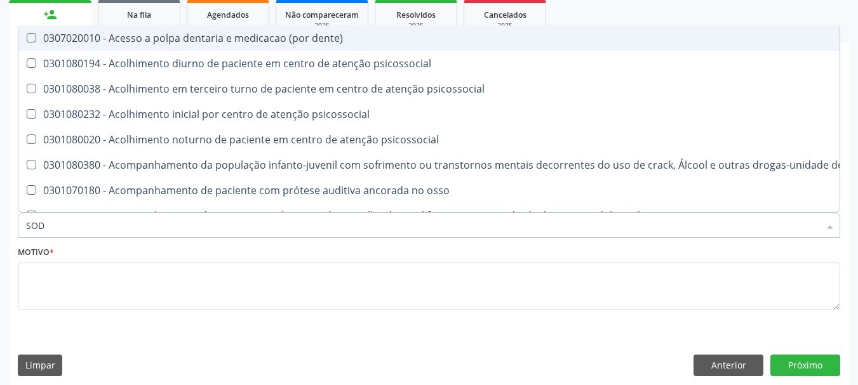
type input "SODI"
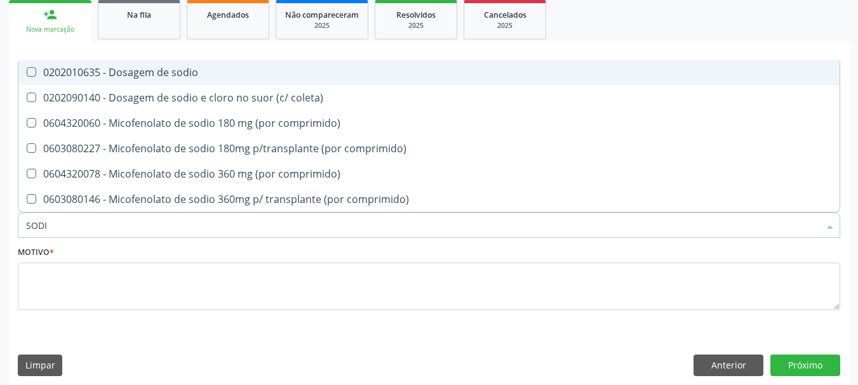
click at [182, 74] on div "0202010635 - Dosagem de sodio" at bounding box center [429, 72] width 806 height 10
checkbox sodio "true"
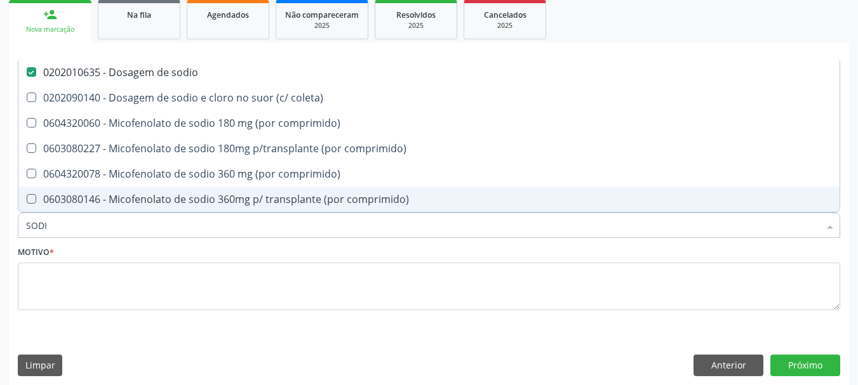
drag, startPoint x: 61, startPoint y: 222, endPoint x: 0, endPoint y: 241, distance: 64.0
click at [0, 241] on div "Acompanhamento Acompanhe a situação das marcações correntes e finalizadas Relat…" at bounding box center [429, 137] width 858 height 514
type input "C"
checkbox sodio "false"
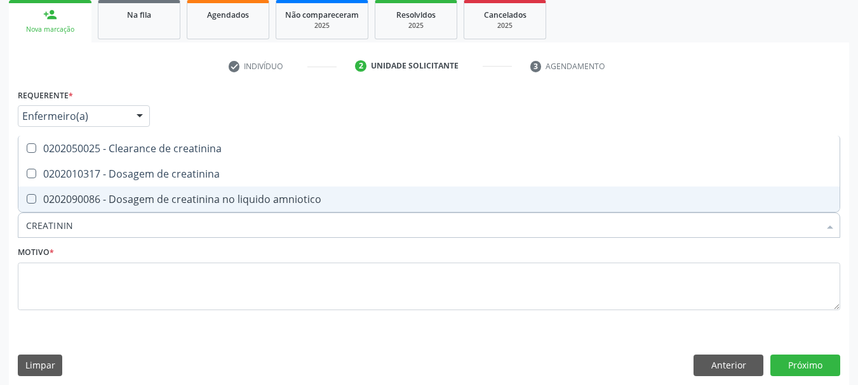
type input "CREATININA"
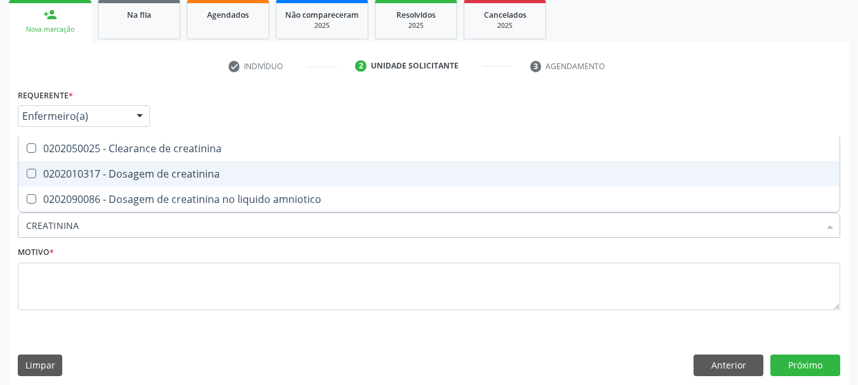
click at [83, 178] on div "0202010317 - Dosagem de creatinina" at bounding box center [429, 174] width 806 height 10
checkbox creatinina "true"
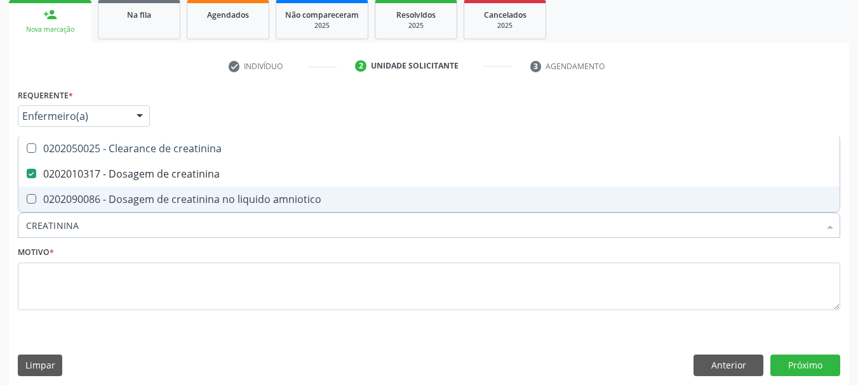
drag, startPoint x: 96, startPoint y: 228, endPoint x: 0, endPoint y: 232, distance: 96.0
click at [0, 235] on div "Acompanhamento Acompanhe a situação das marcações correntes e finalizadas Relat…" at bounding box center [429, 137] width 858 height 514
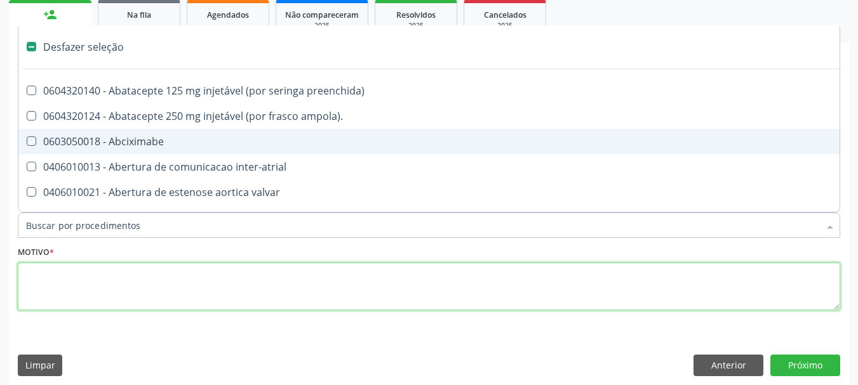
click at [112, 276] on textarea at bounding box center [429, 287] width 822 height 48
checkbox ampola\)\ "true"
checkbox Abciximabe "true"
checkbox inter-atrial "true"
checkbox valvar "true"
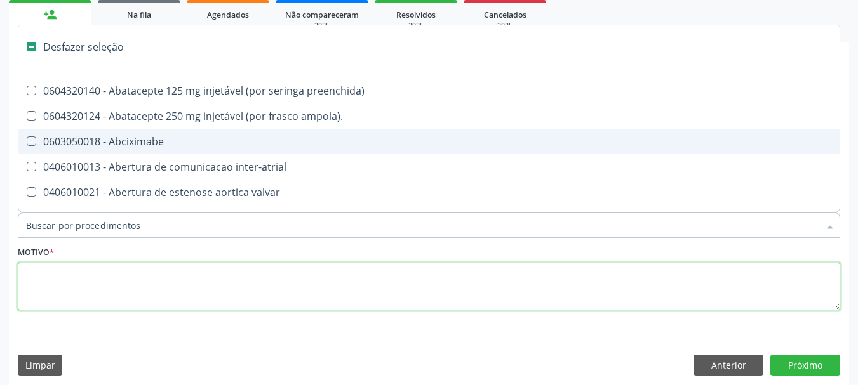
checkbox adolescente\) "true"
checkbox valvar "true"
checkbox adolescente\) "true"
checkbox paciente\) "true"
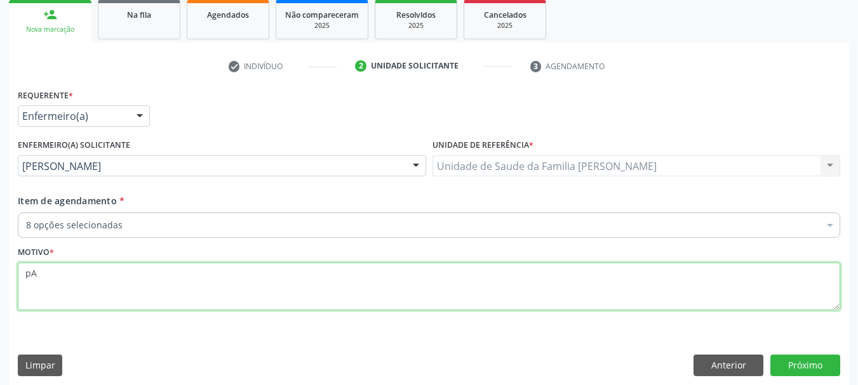
type textarea "p"
type textarea "Paciente hipertenso."
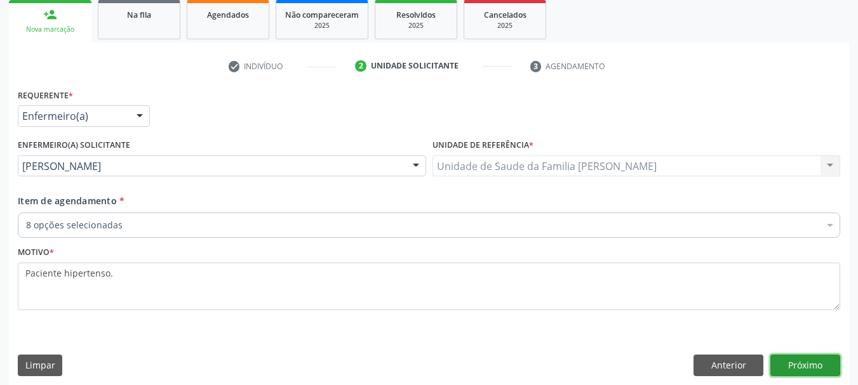
click at [814, 375] on button "Próximo" at bounding box center [805, 366] width 70 height 22
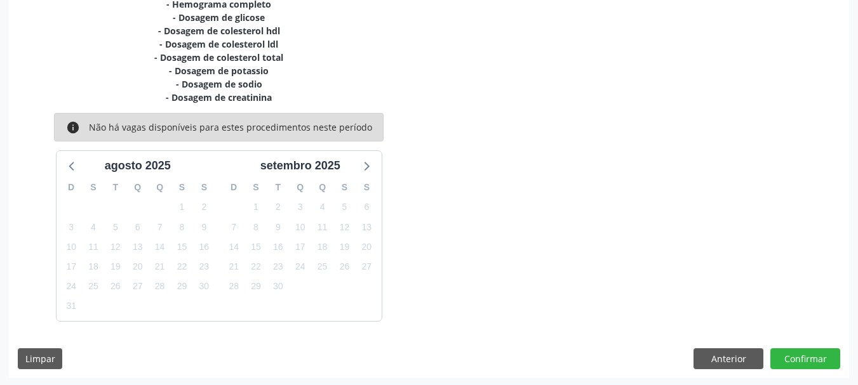
scroll to position [298, 0]
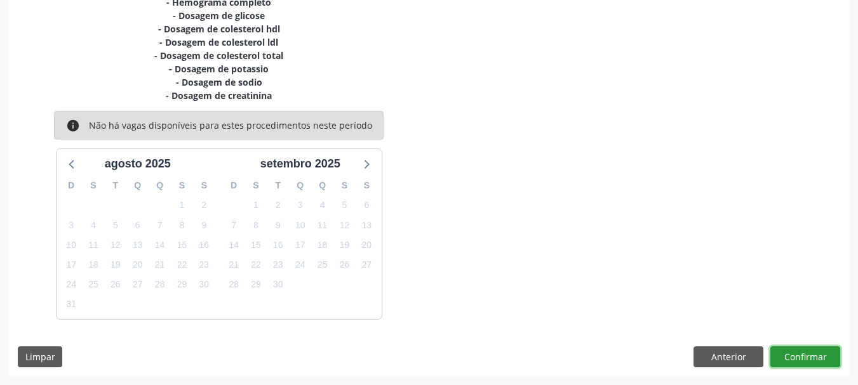
click at [811, 354] on button "Confirmar" at bounding box center [805, 358] width 70 height 22
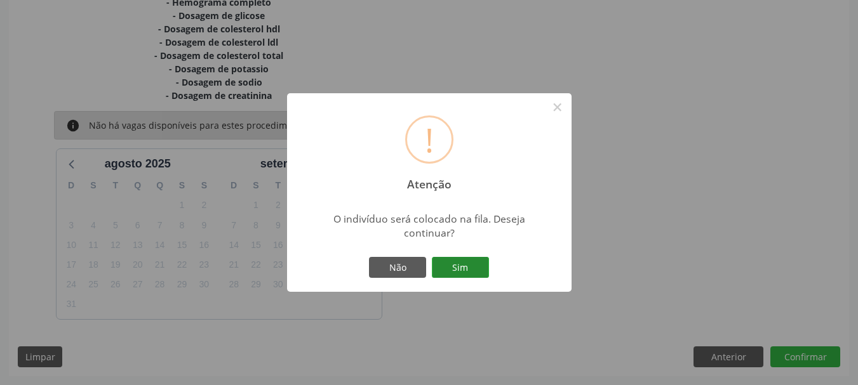
click at [479, 267] on button "Sim" at bounding box center [460, 268] width 57 height 22
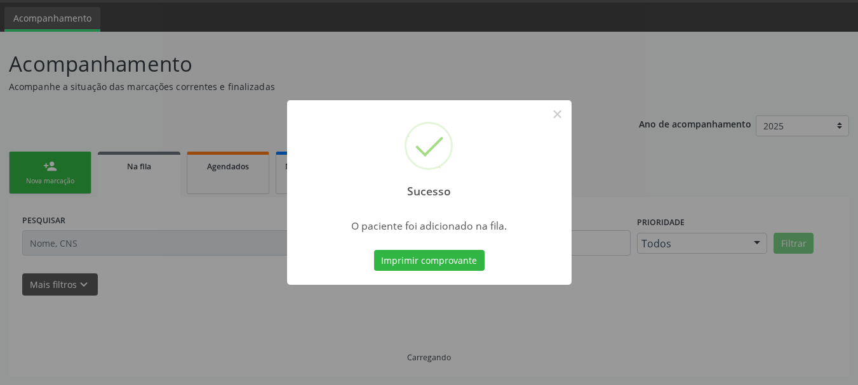
scroll to position [38, 0]
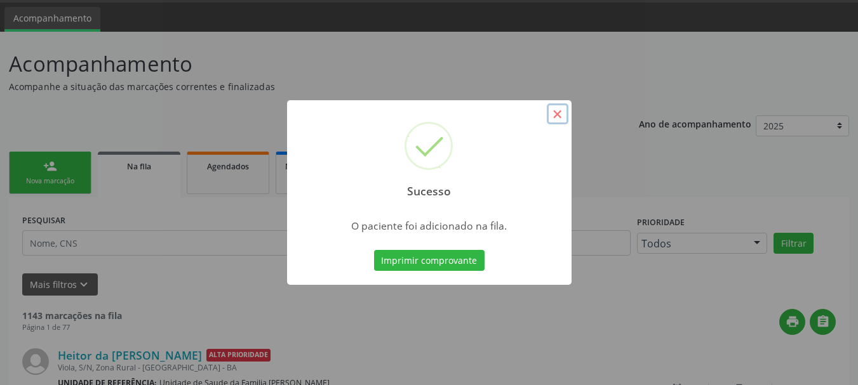
click at [561, 110] on button "×" at bounding box center [558, 114] width 22 height 22
